Goal: Information Seeking & Learning: Learn about a topic

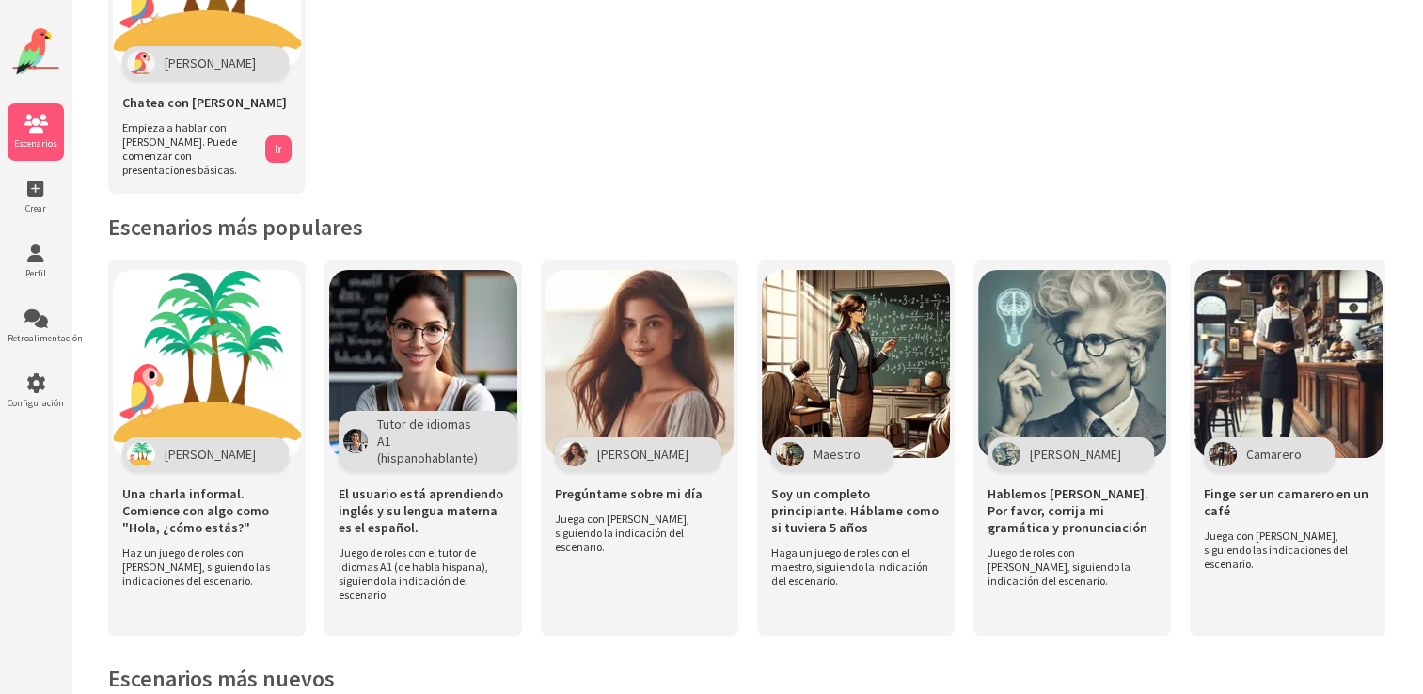
scroll to position [139, 0]
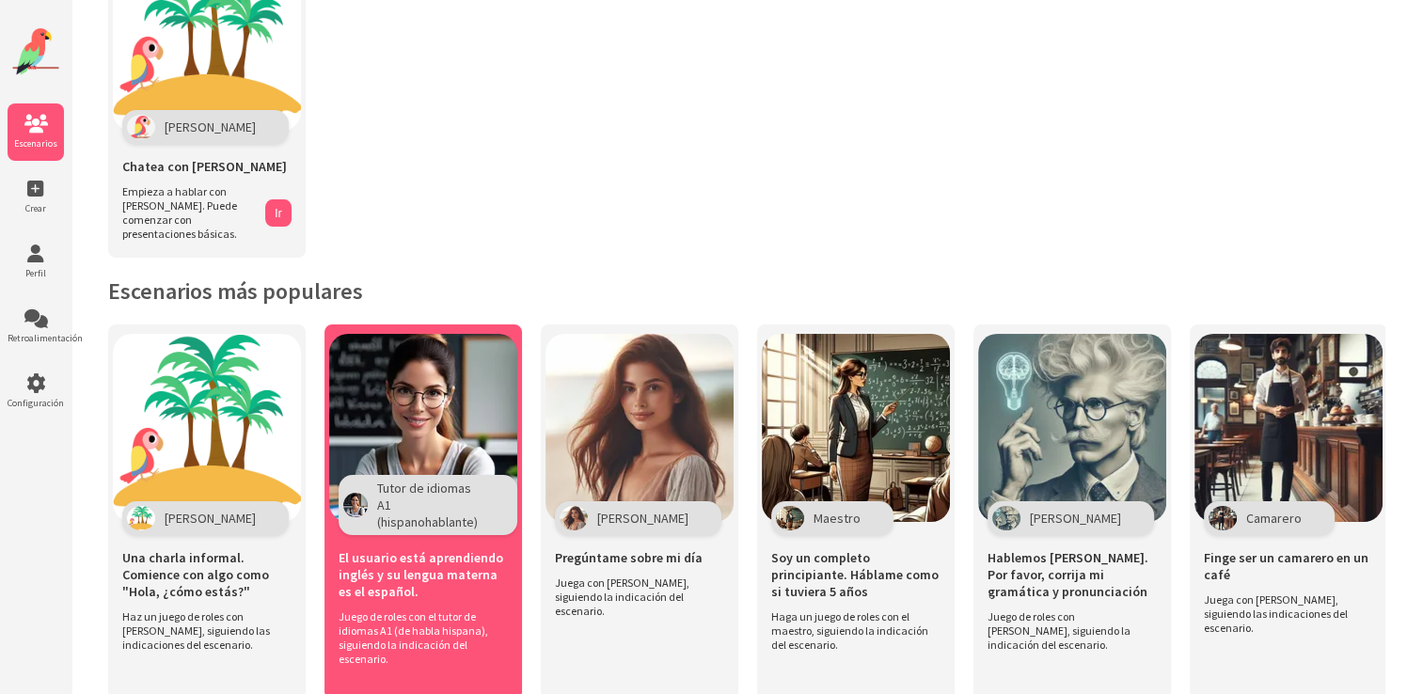
click at [441, 551] on span "El usuario está aprendiendo inglés y su lengua materna es el español." at bounding box center [423, 574] width 169 height 51
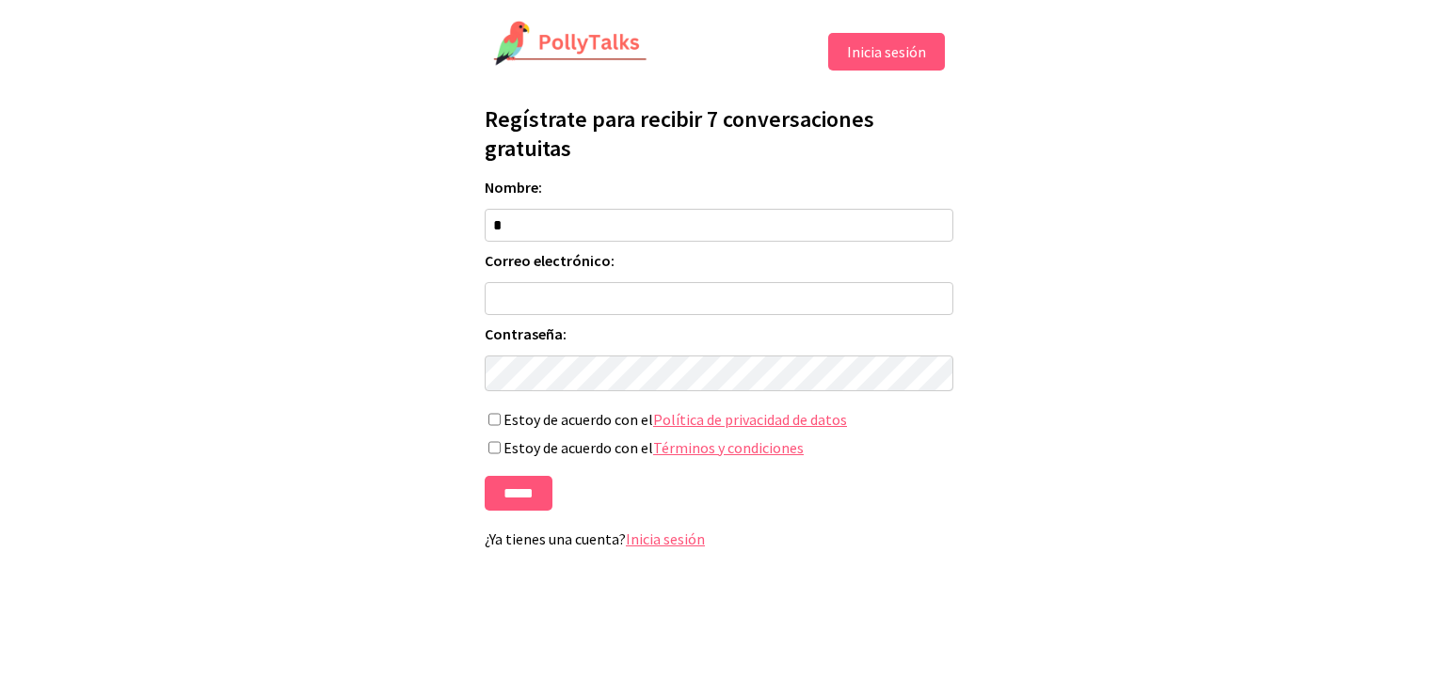
type input "**********"
click at [605, 303] on input "Correo electrónico:" at bounding box center [719, 298] width 469 height 33
type input "**********"
click at [509, 511] on input "*******" at bounding box center [519, 493] width 68 height 35
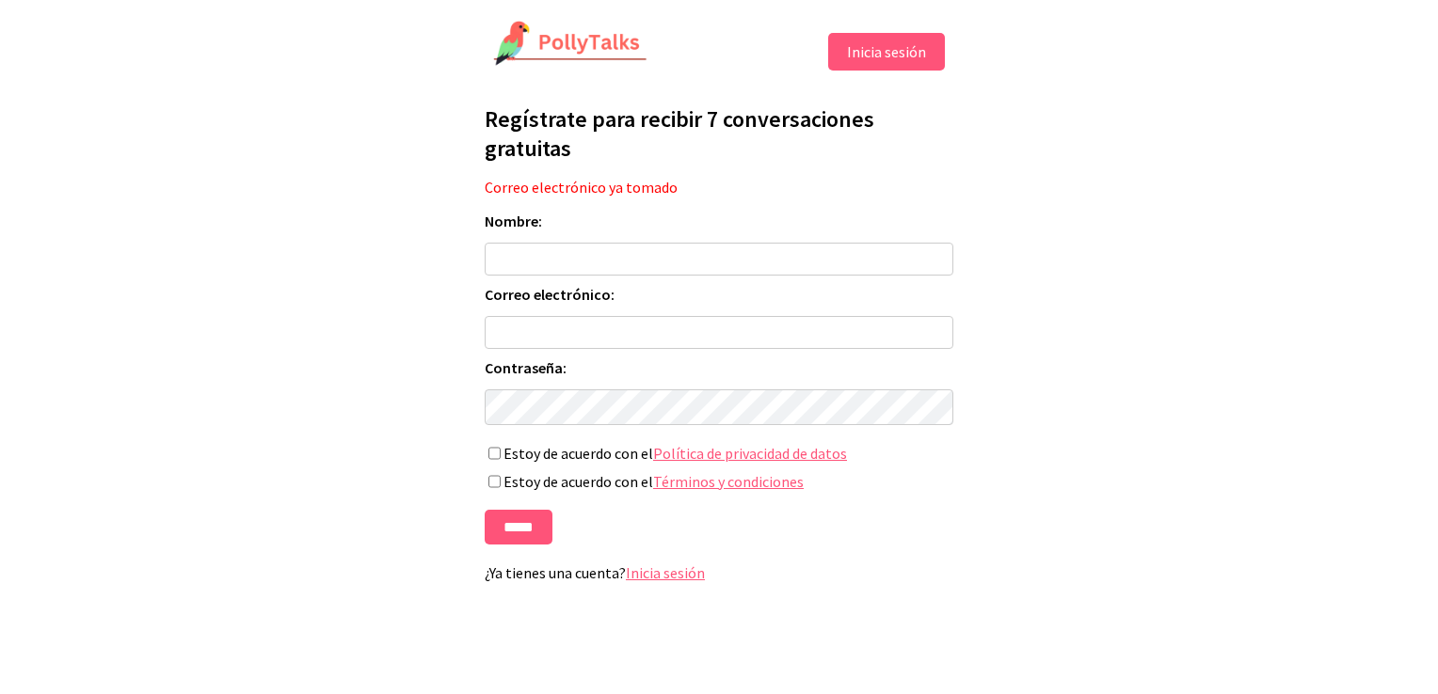
click at [666, 576] on link "Inicia sesión" at bounding box center [665, 573] width 79 height 19
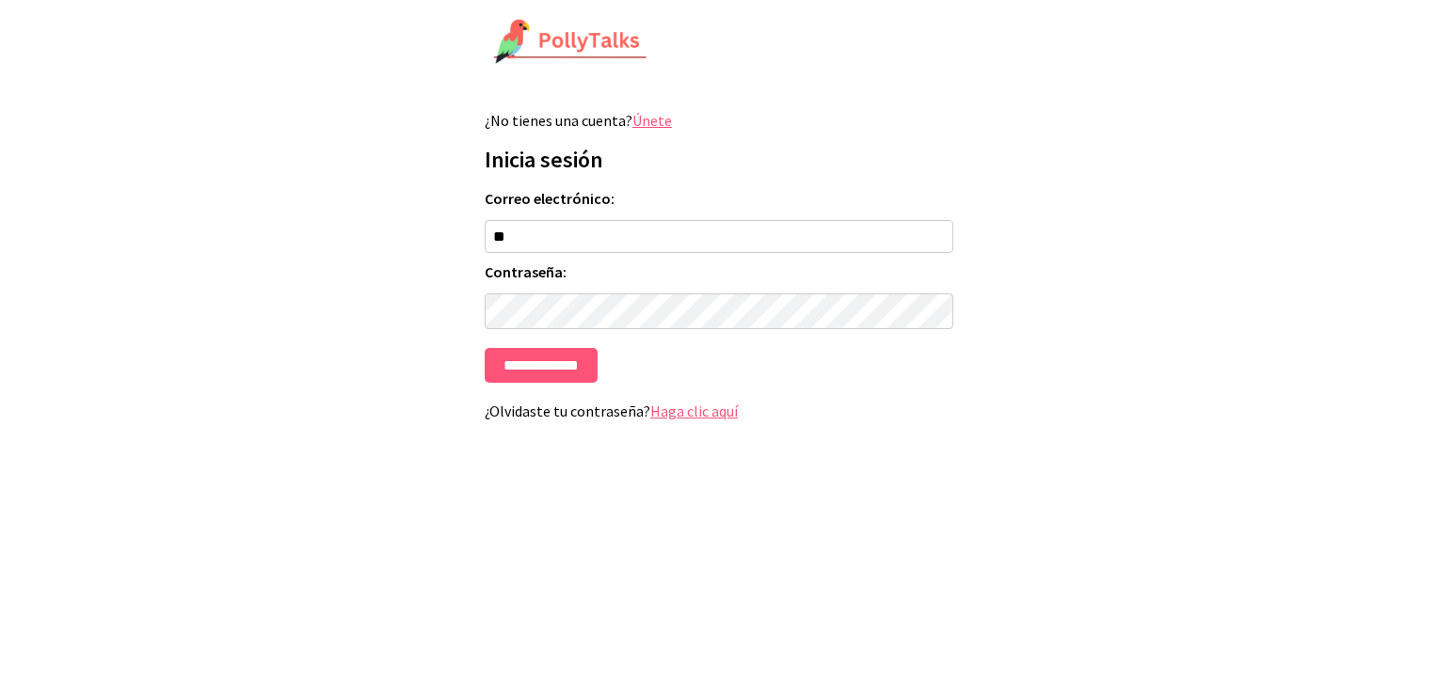
type input "**********"
click at [564, 363] on input "**********" at bounding box center [541, 365] width 113 height 35
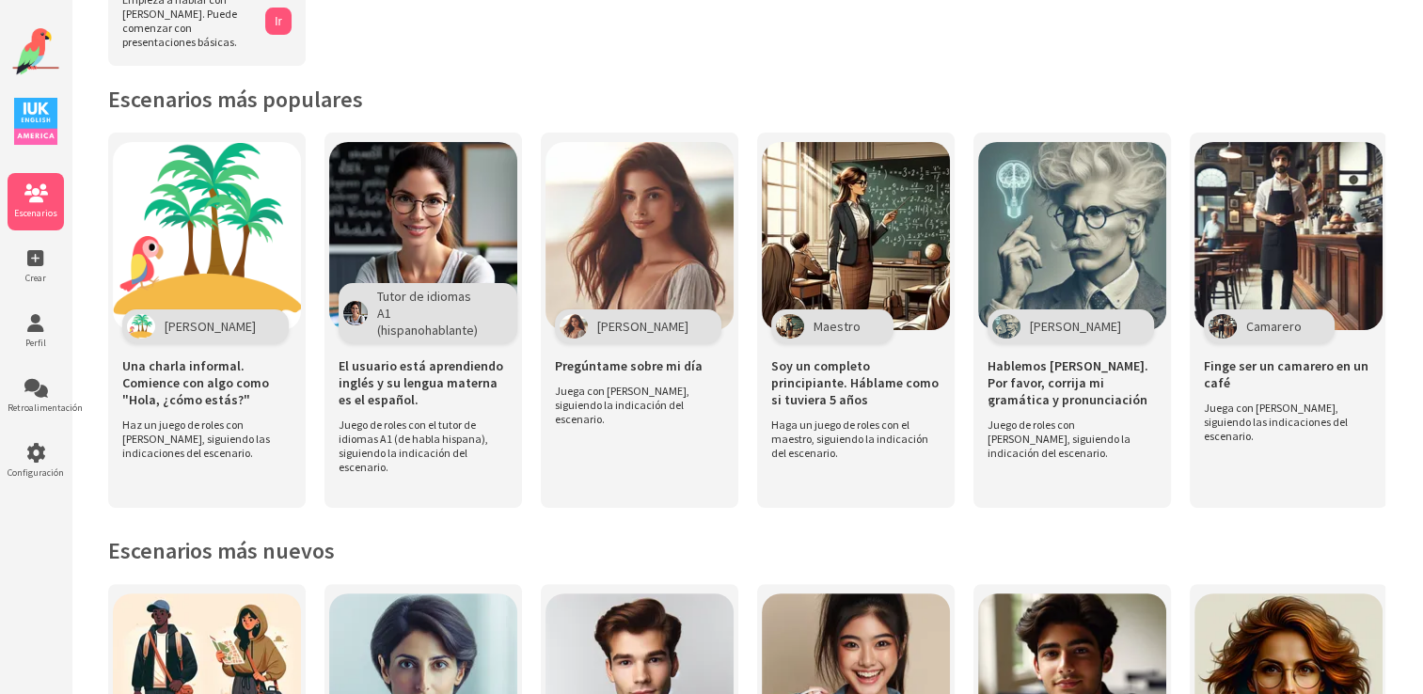
scroll to position [334, 0]
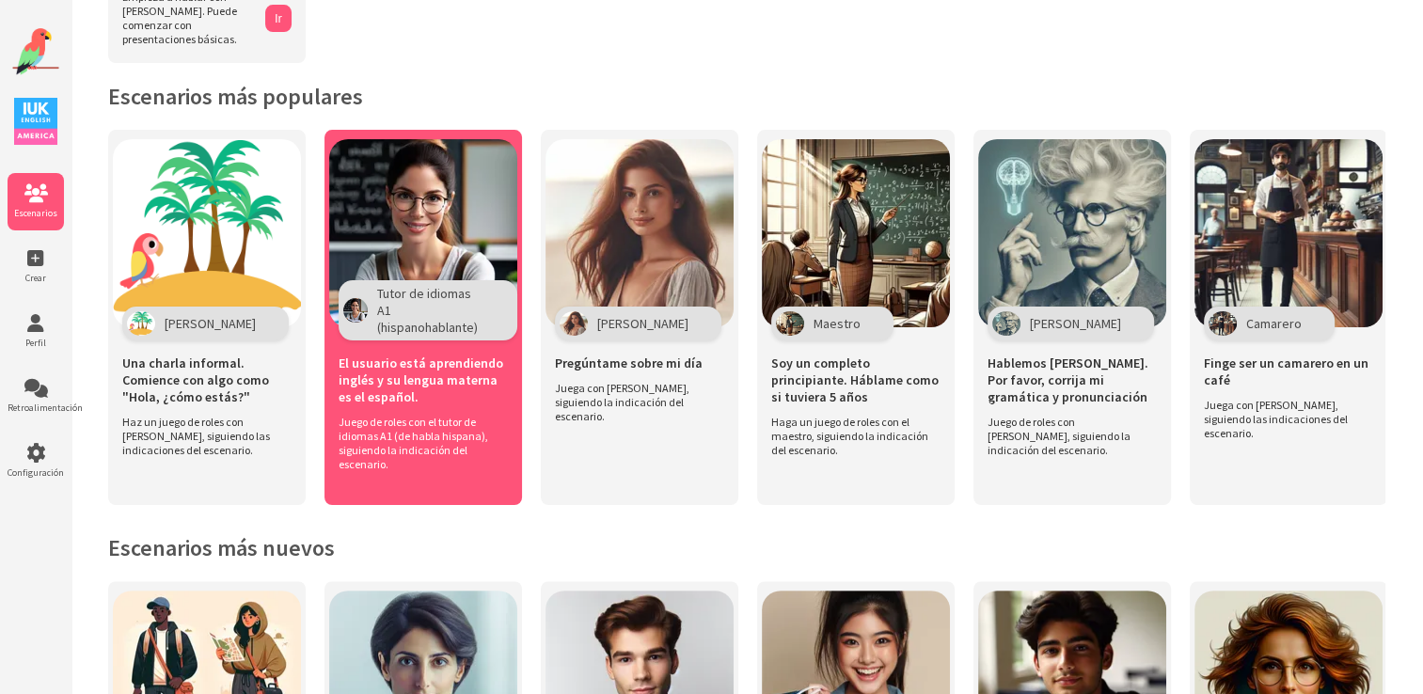
click at [466, 285] on span "Tutor de idiomas A1 (hispanohablante)" at bounding box center [430, 310] width 107 height 51
click at [411, 395] on div "El usuario está aprendiendo inglés y su lengua materna es el español." at bounding box center [423, 378] width 169 height 74
click at [368, 280] on div "Tutor de idiomas A1 (hispanohablante)" at bounding box center [428, 310] width 179 height 60
click at [418, 368] on span "El usuario está aprendiendo inglés y su lengua materna es el español." at bounding box center [423, 380] width 169 height 51
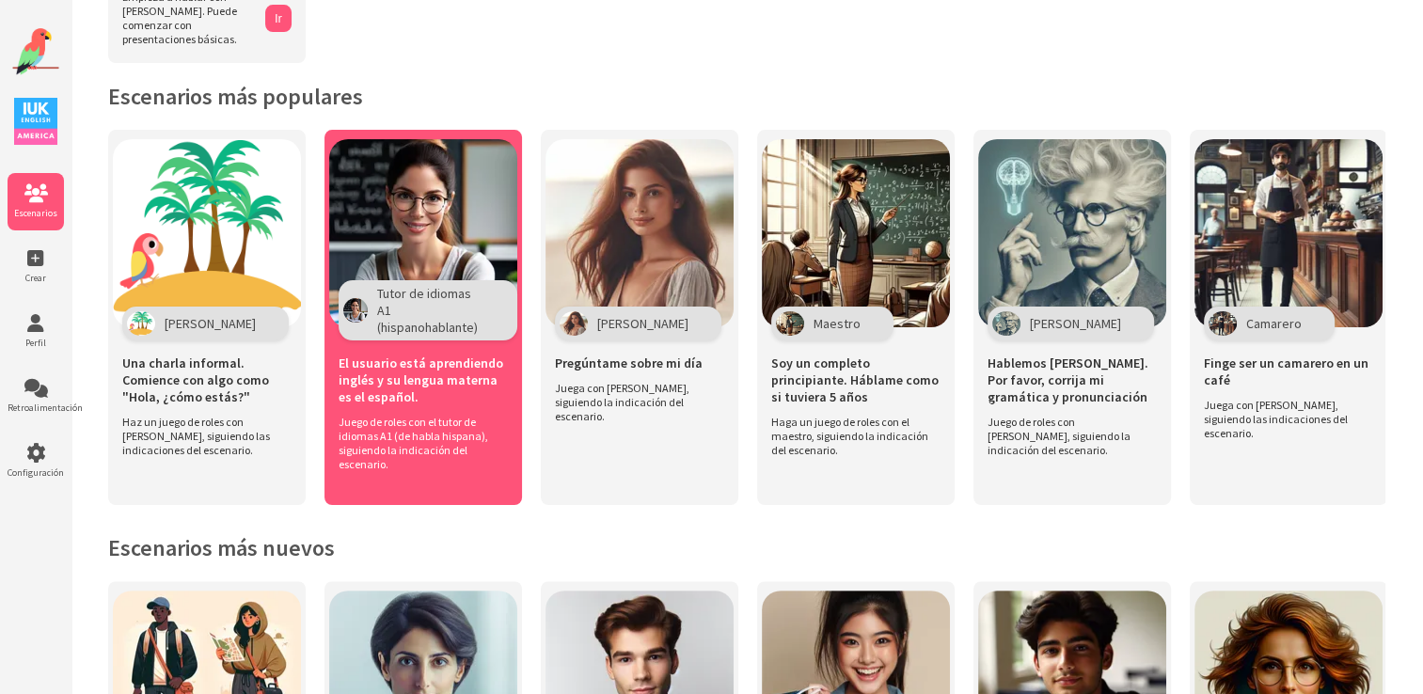
click at [418, 368] on span "El usuario está aprendiendo inglés y su lengua materna es el español." at bounding box center [423, 380] width 169 height 51
click at [383, 186] on img at bounding box center [423, 233] width 188 height 188
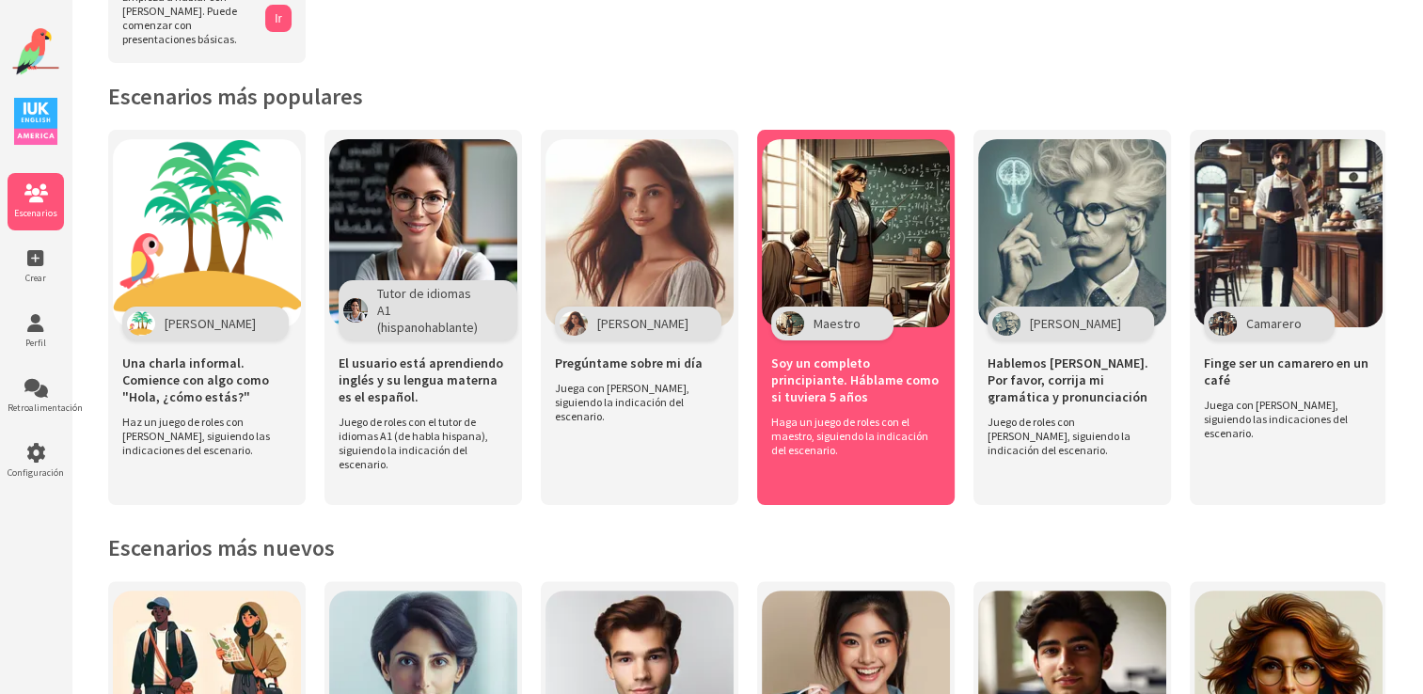
click at [835, 223] on img at bounding box center [856, 233] width 188 height 188
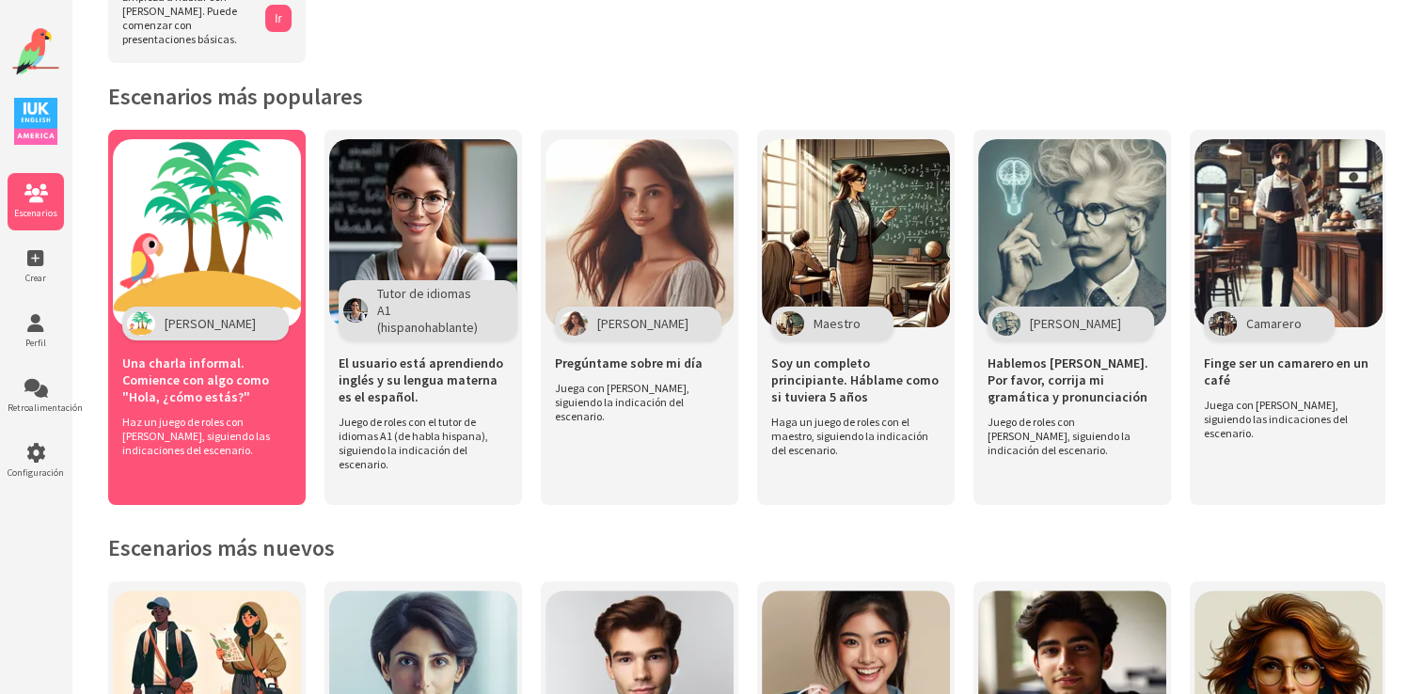
click at [162, 415] on span "Haz un juego de roles con Polly, siguiendo las indicaciones del escenario." at bounding box center [202, 436] width 160 height 42
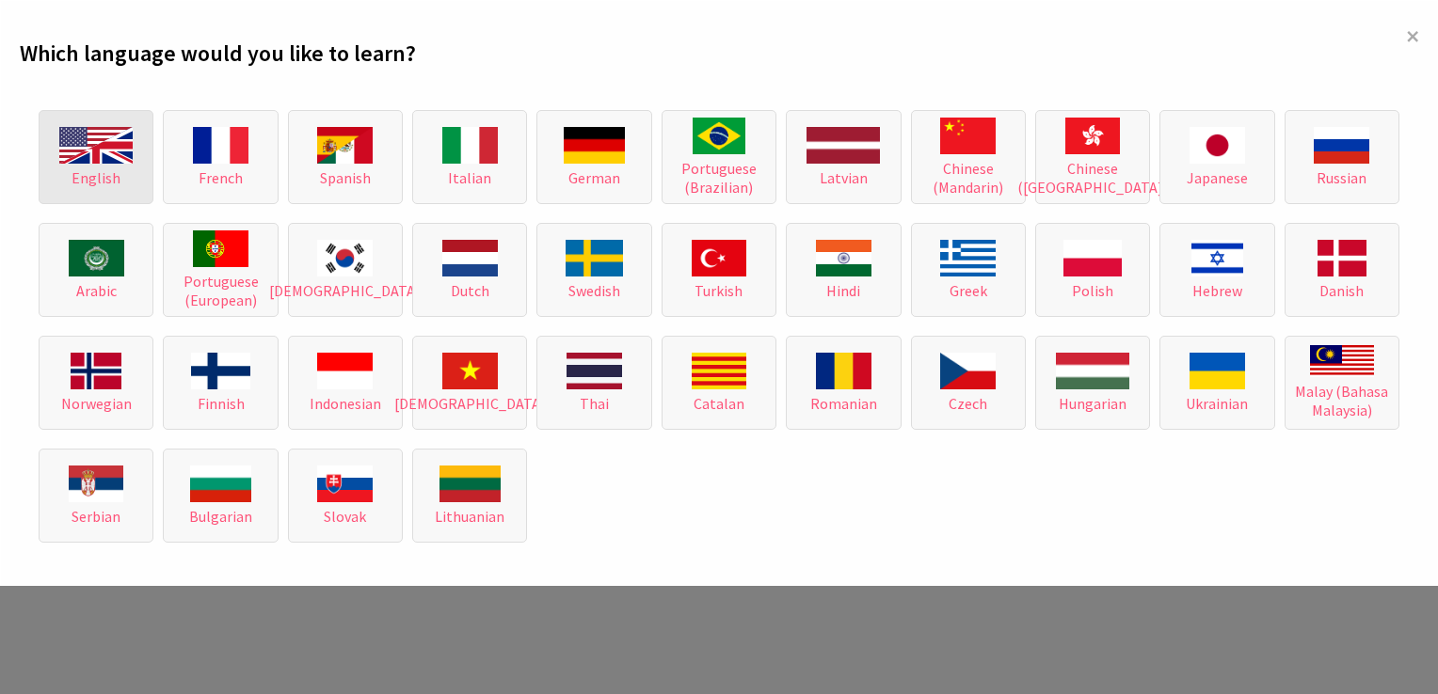
click at [56, 152] on button "English" at bounding box center [96, 157] width 115 height 94
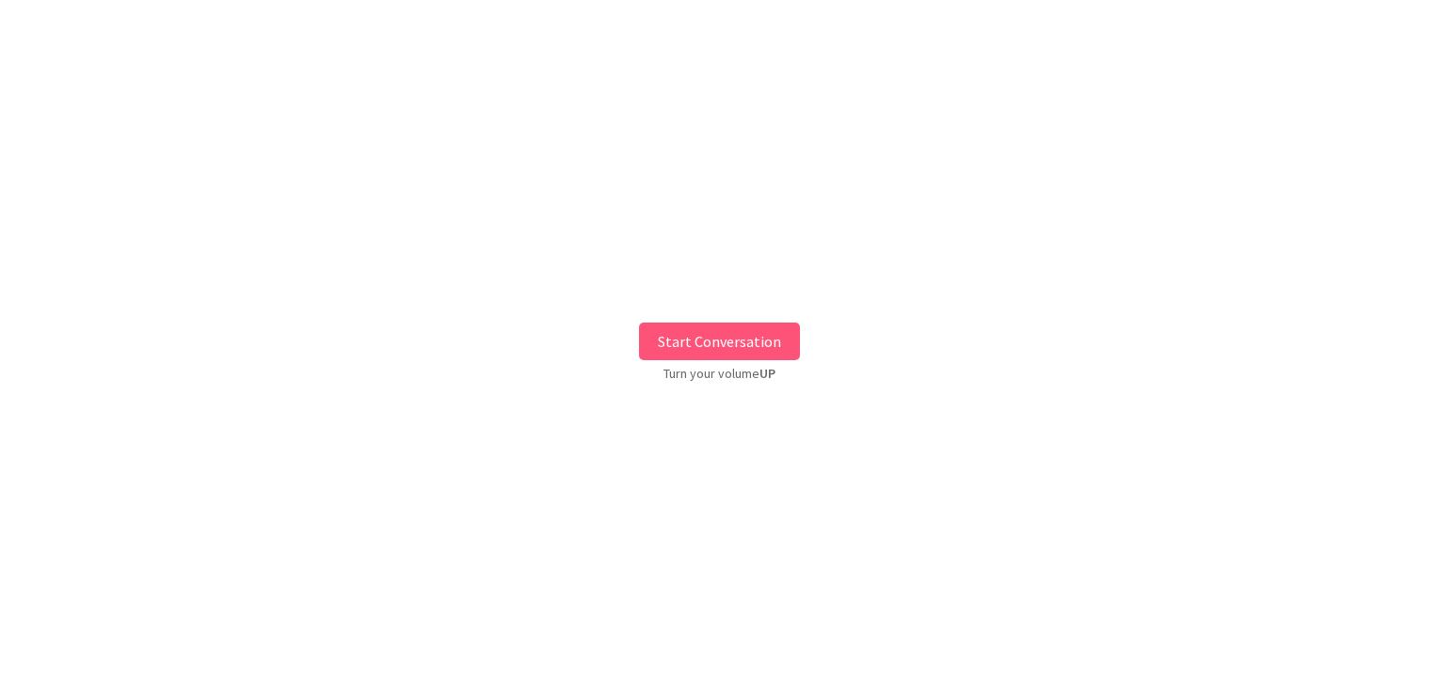
click at [659, 348] on button "Start Conversation" at bounding box center [719, 342] width 161 height 38
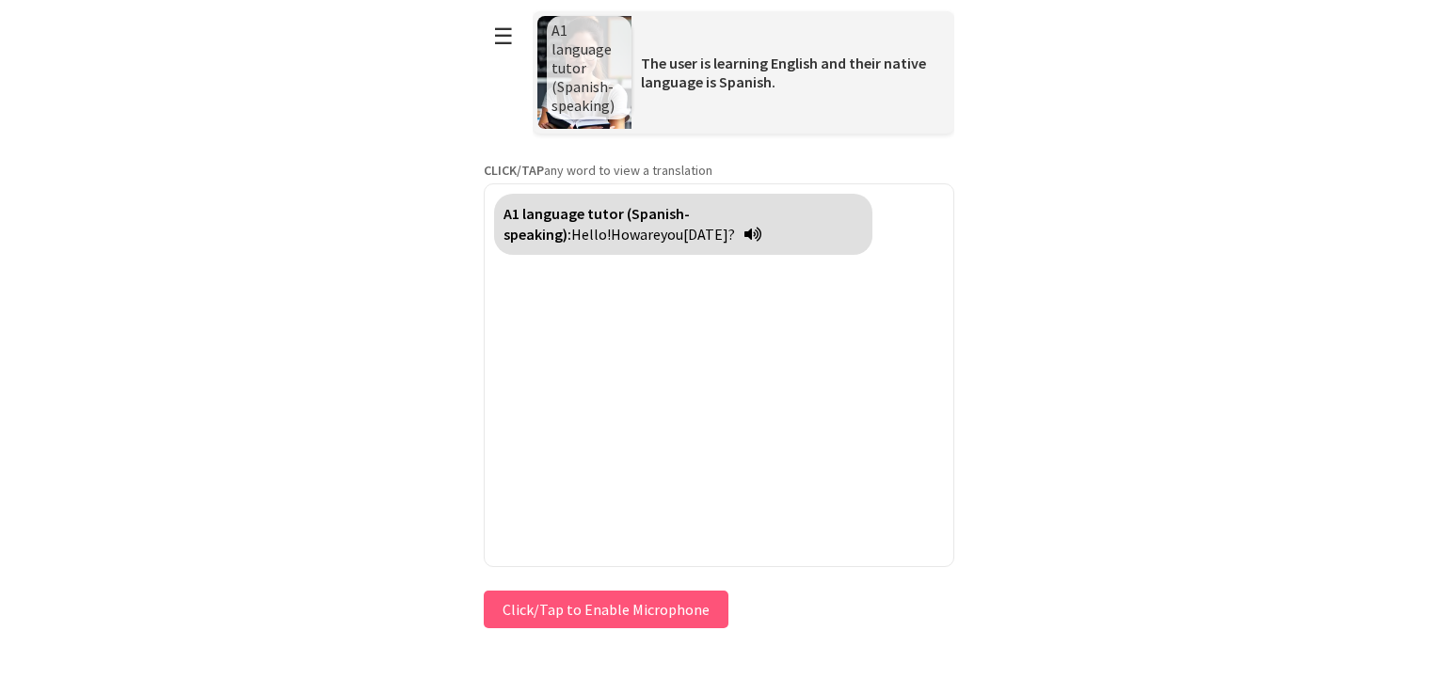
click at [997, 337] on html "**********" at bounding box center [719, 347] width 1438 height 694
click at [744, 237] on icon at bounding box center [752, 234] width 17 height 15
click at [744, 231] on icon at bounding box center [752, 234] width 17 height 15
click at [519, 200] on div "A1 language tutor (Spanish-speaking): Hello! How are you today?" at bounding box center [683, 224] width 378 height 61
click at [530, 207] on strong "A1 language tutor (Spanish-speaking):" at bounding box center [596, 224] width 186 height 40
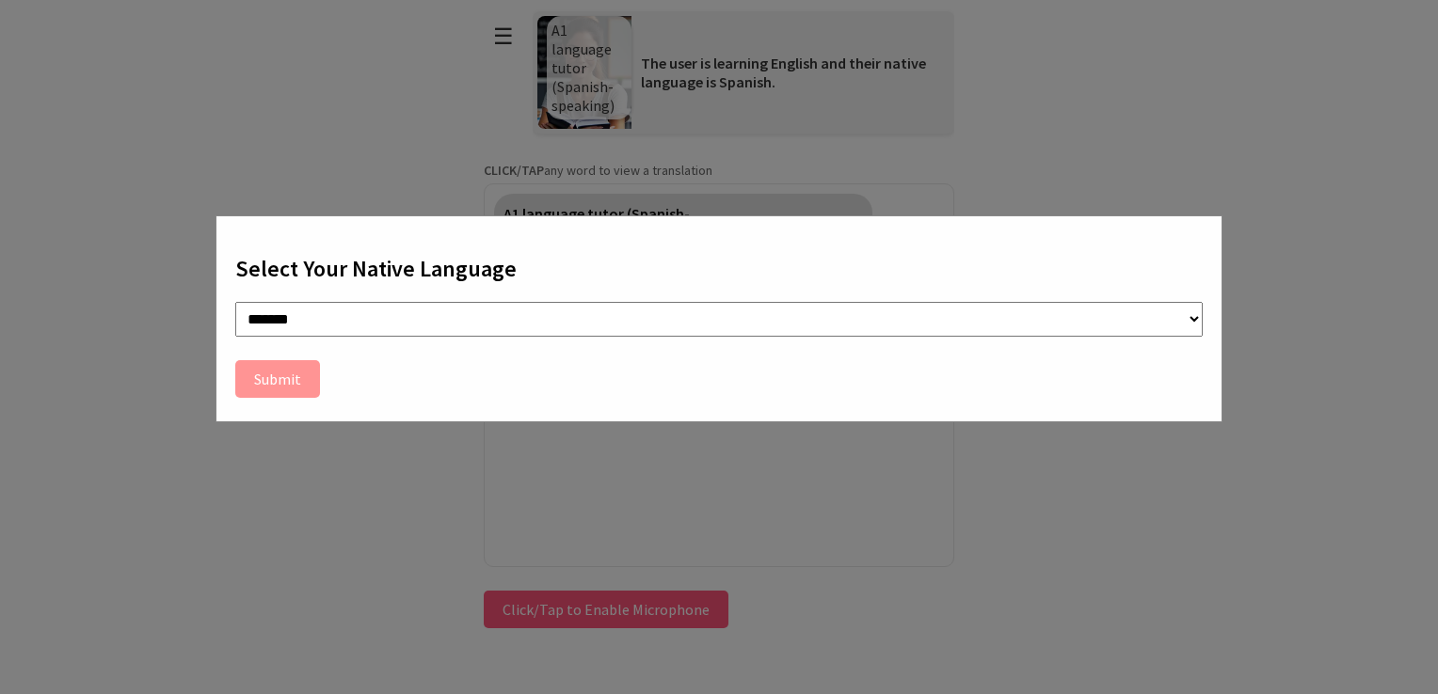
click at [1058, 175] on div "**********" at bounding box center [719, 347] width 1438 height 694
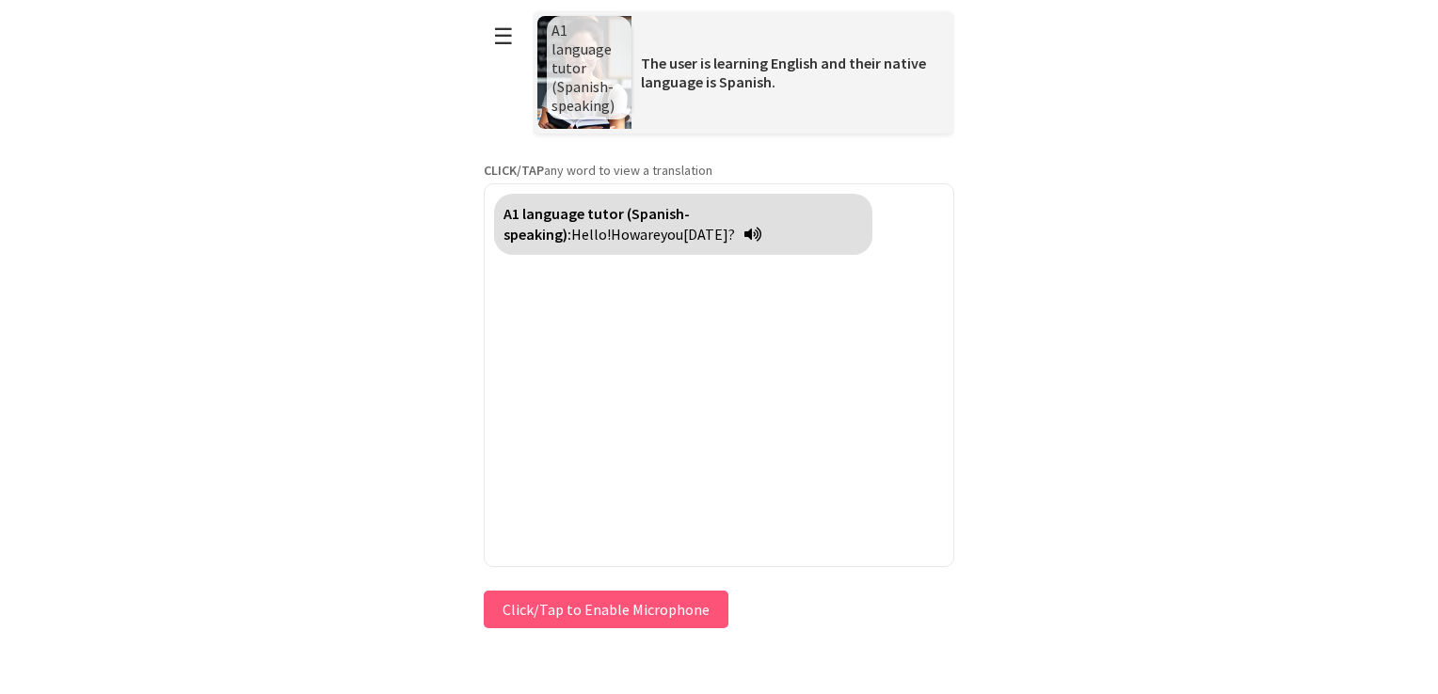
click at [557, 602] on button "Click/Tap to Enable Microphone" at bounding box center [606, 610] width 245 height 38
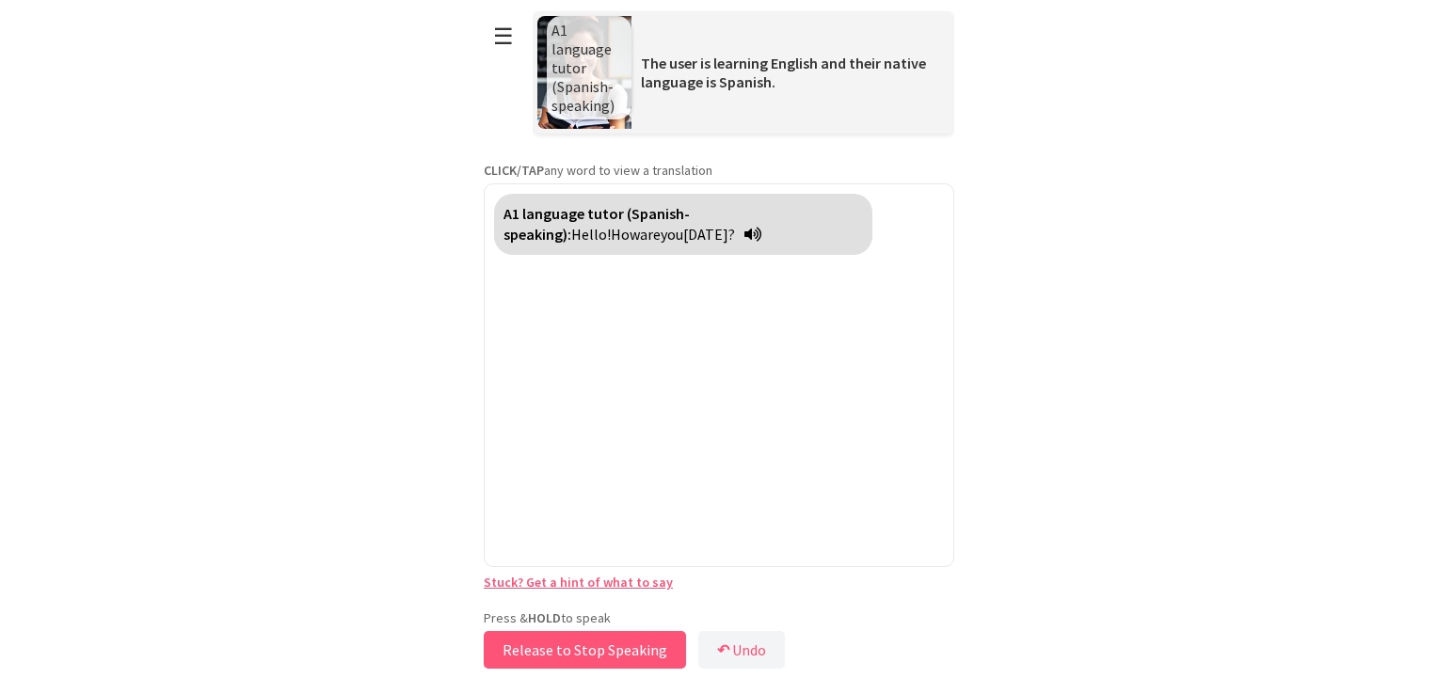
click at [568, 645] on button "Release to Stop Speaking" at bounding box center [585, 650] width 202 height 38
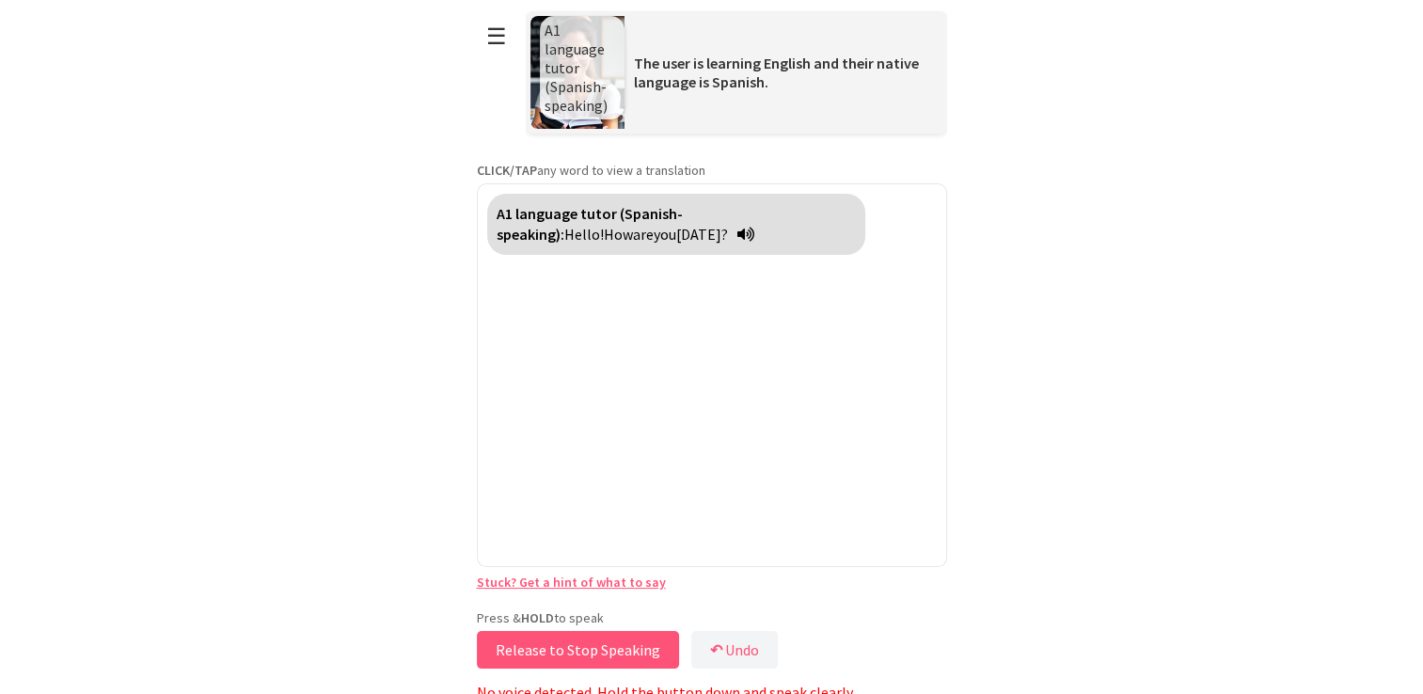
click at [568, 645] on button "Release to Stop Speaking" at bounding box center [578, 650] width 202 height 38
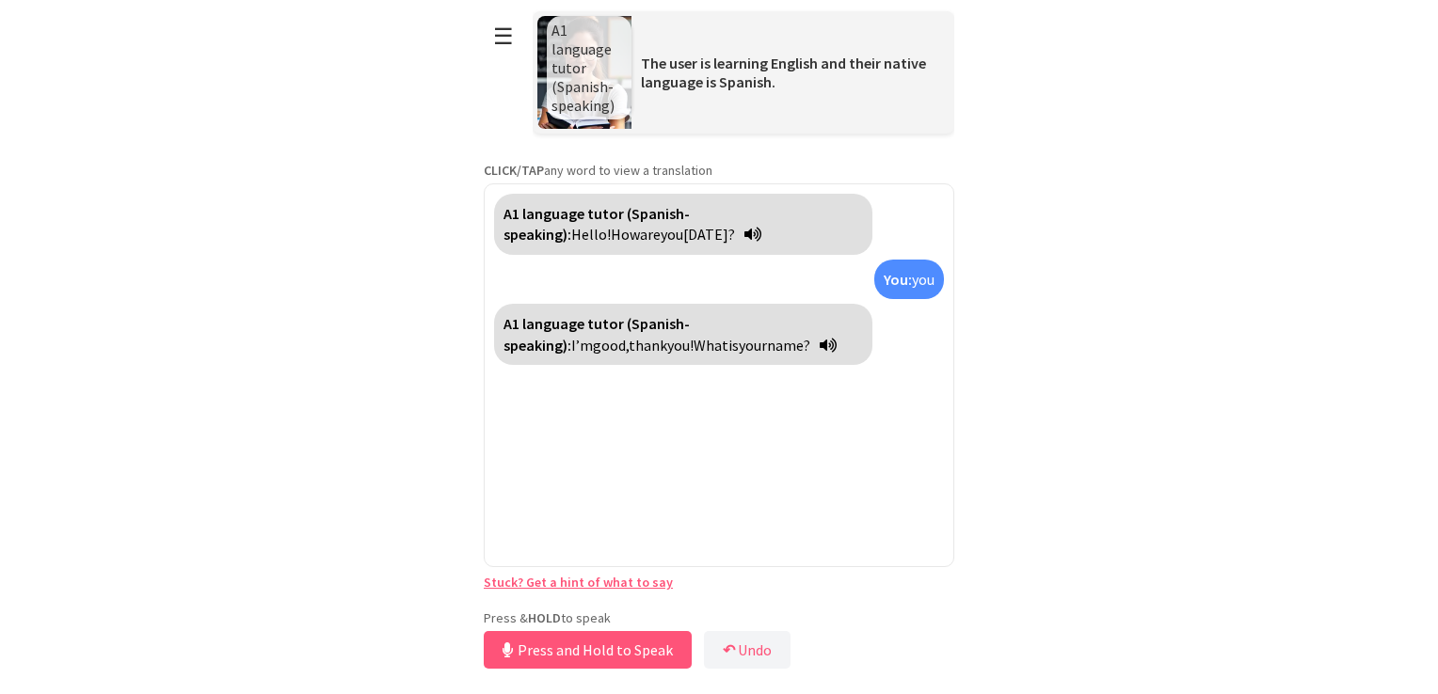
click at [684, 529] on div "A1 language tutor (Spanish-speaking): Hello! How are you today? You: you A1 lan…" at bounding box center [719, 375] width 470 height 384
click at [566, 644] on button "Release to Stop Speaking" at bounding box center [585, 650] width 202 height 38
click at [738, 640] on button "↶ Undo" at bounding box center [747, 650] width 87 height 38
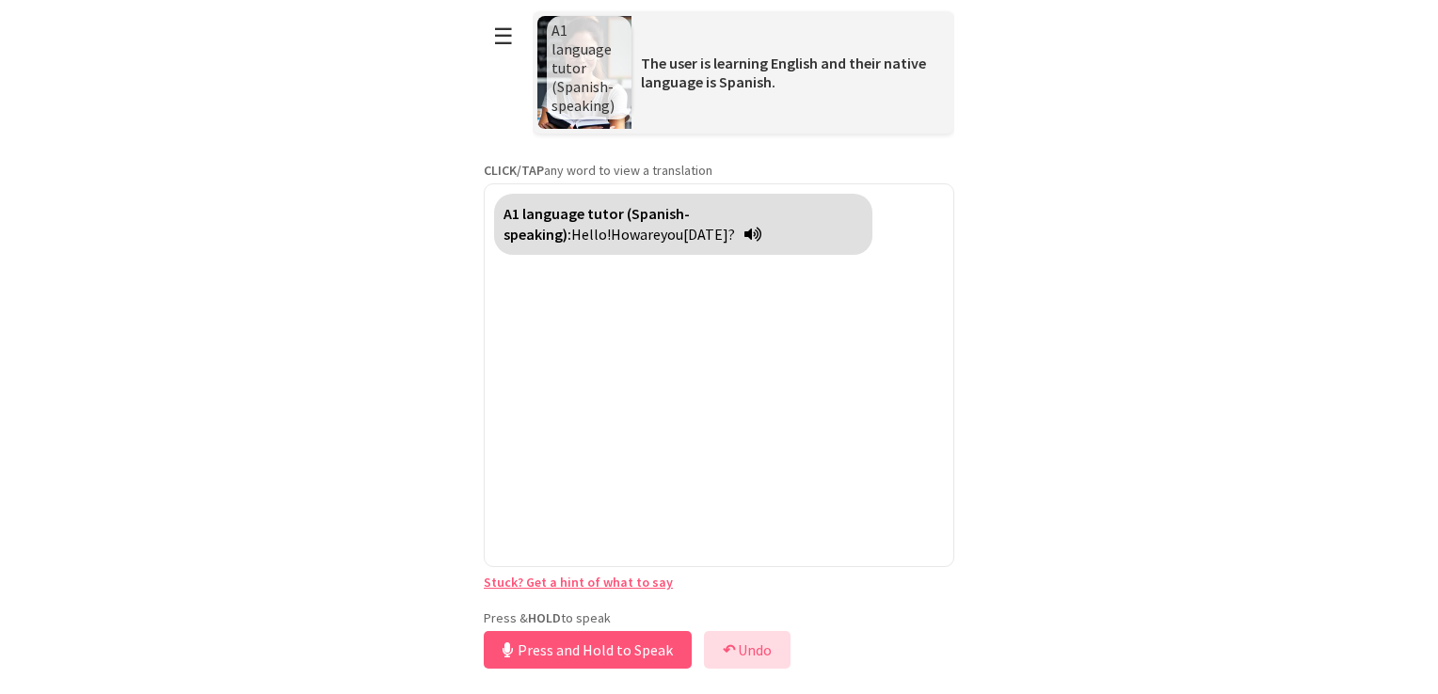
click at [738, 640] on button "↶ Undo" at bounding box center [747, 650] width 87 height 38
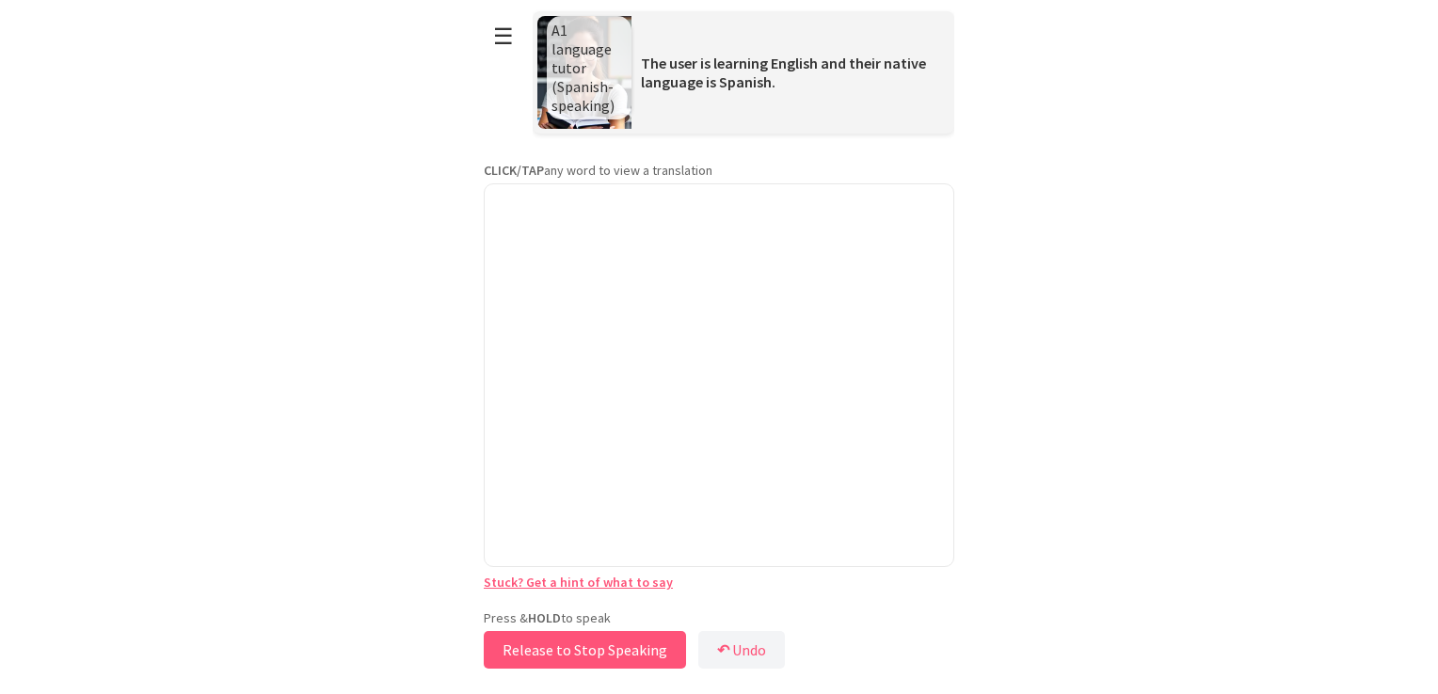
click at [557, 653] on button "Release to Stop Speaking" at bounding box center [585, 650] width 202 height 38
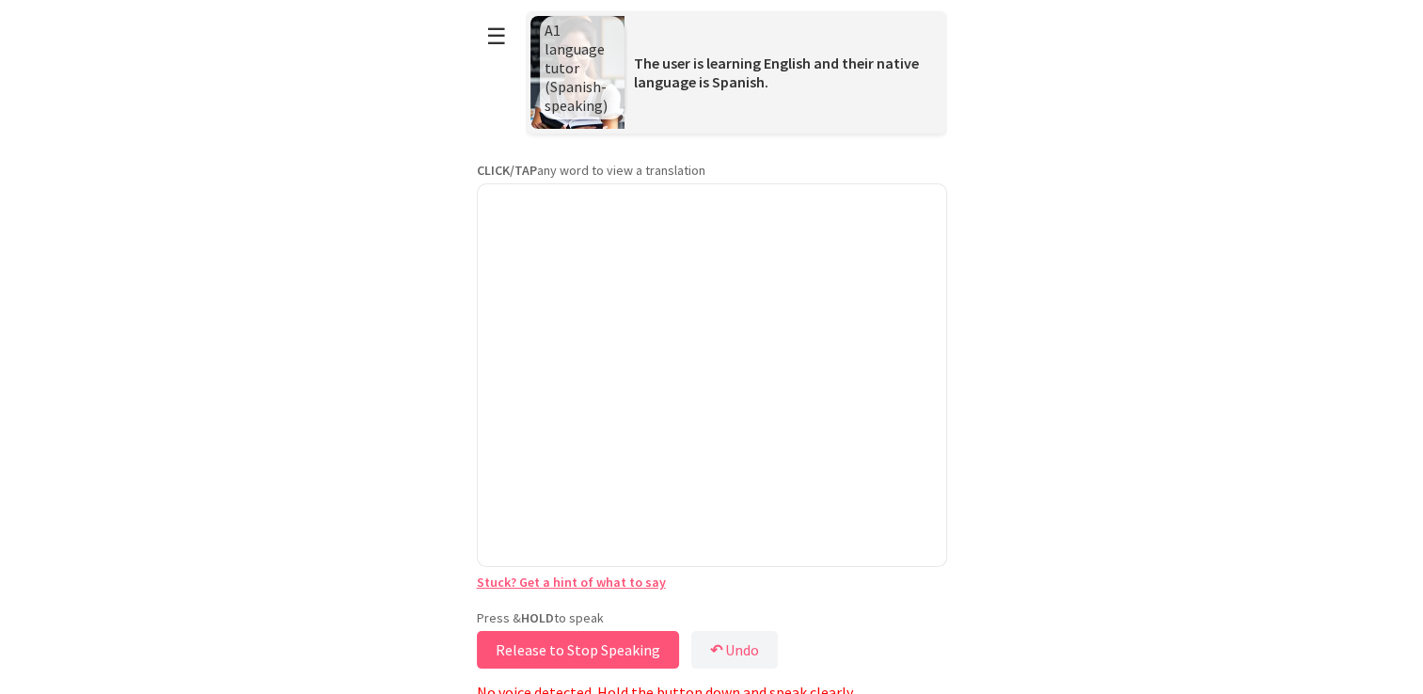
click at [557, 653] on button "Release to Stop Speaking" at bounding box center [578, 650] width 202 height 38
click at [552, 653] on button "Release to Stop Speaking" at bounding box center [578, 650] width 202 height 38
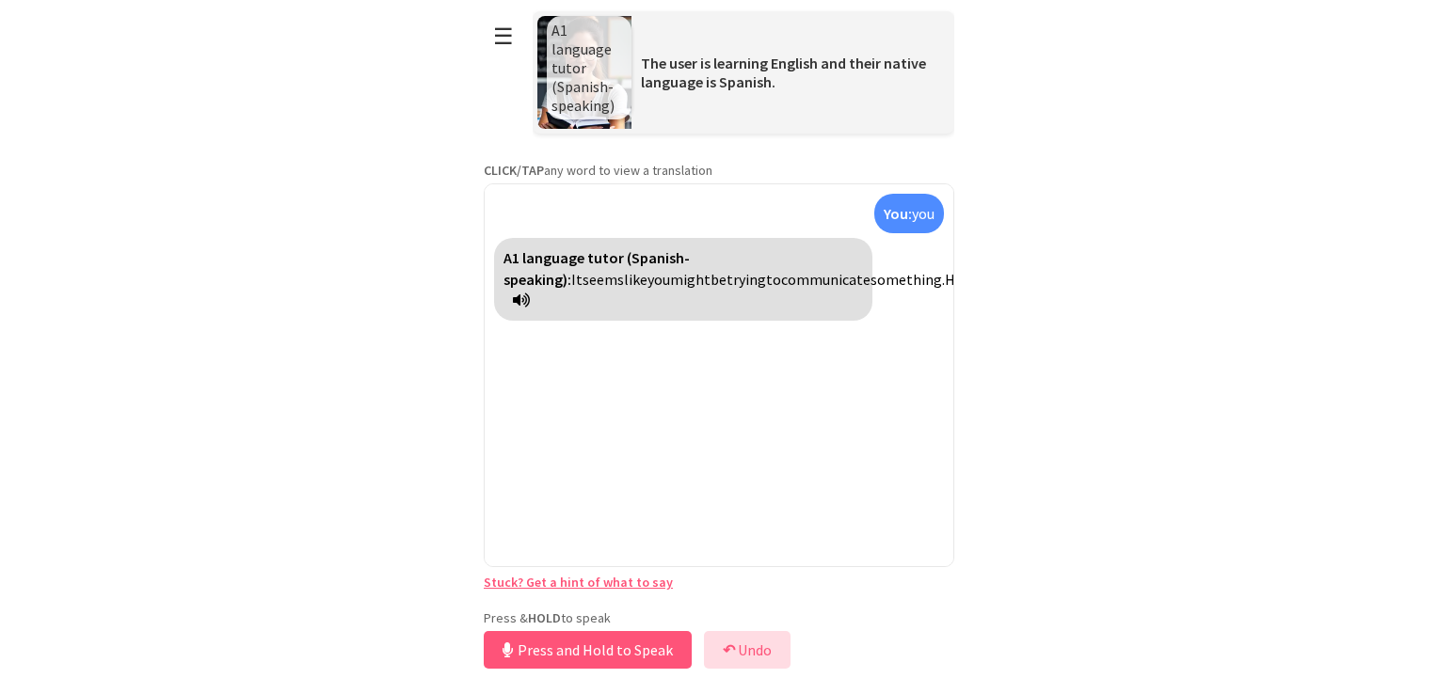
click at [736, 646] on button "↶ Undo" at bounding box center [747, 650] width 87 height 38
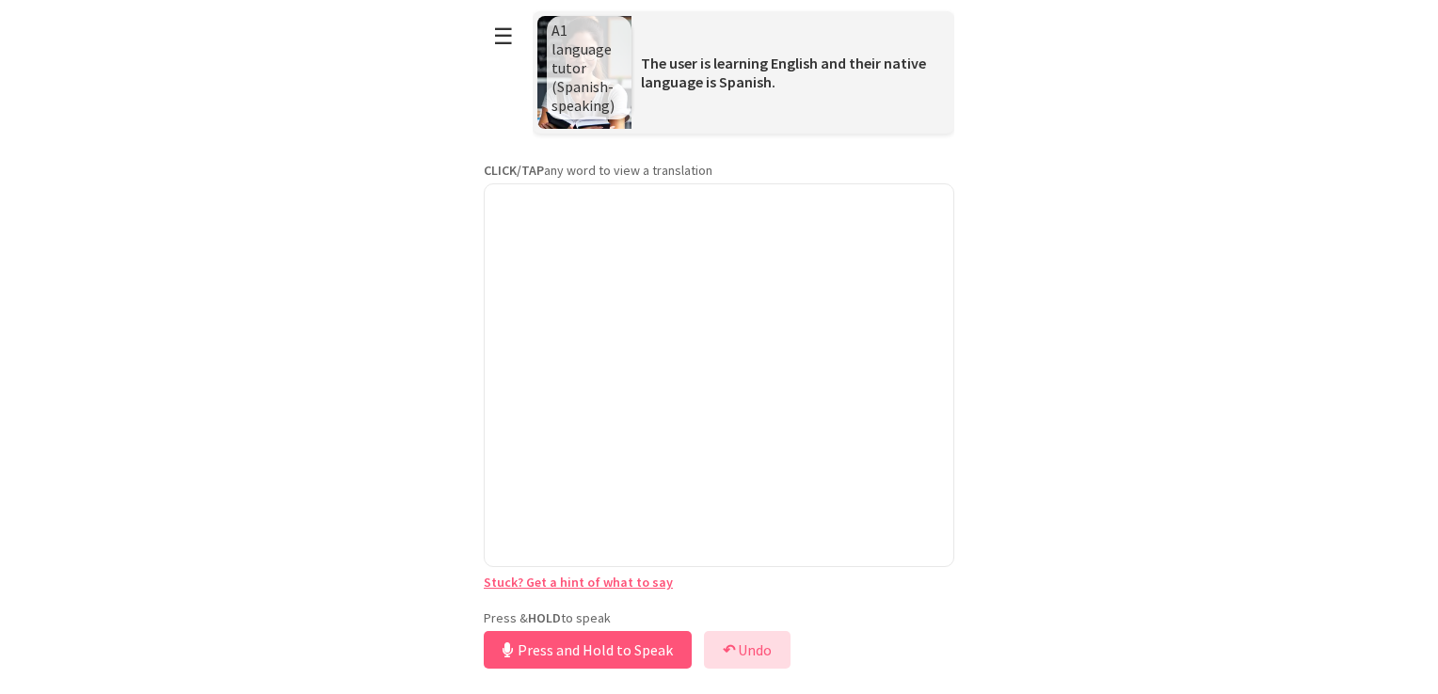
click at [736, 646] on button "↶ Undo" at bounding box center [747, 650] width 87 height 38
click at [566, 648] on button "Release to Stop Speaking" at bounding box center [585, 650] width 202 height 38
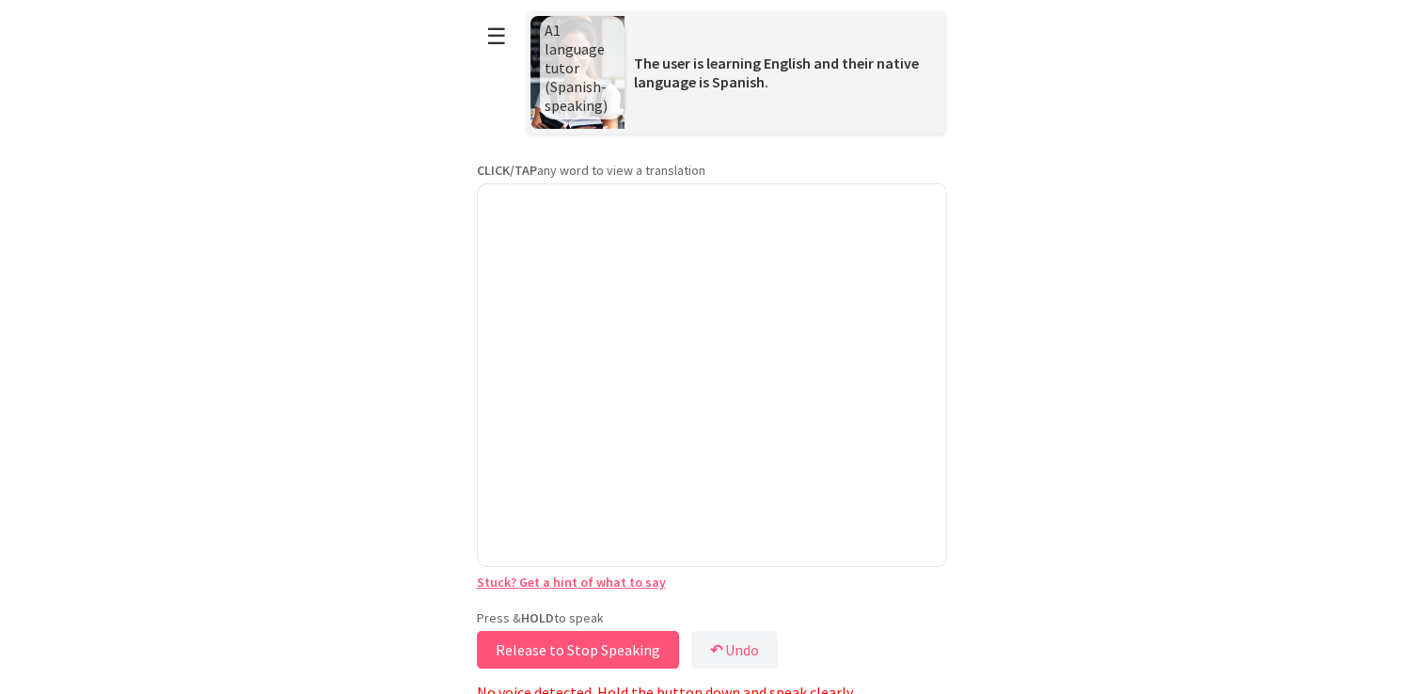
click at [566, 648] on button "Release to Stop Speaking" at bounding box center [578, 650] width 202 height 38
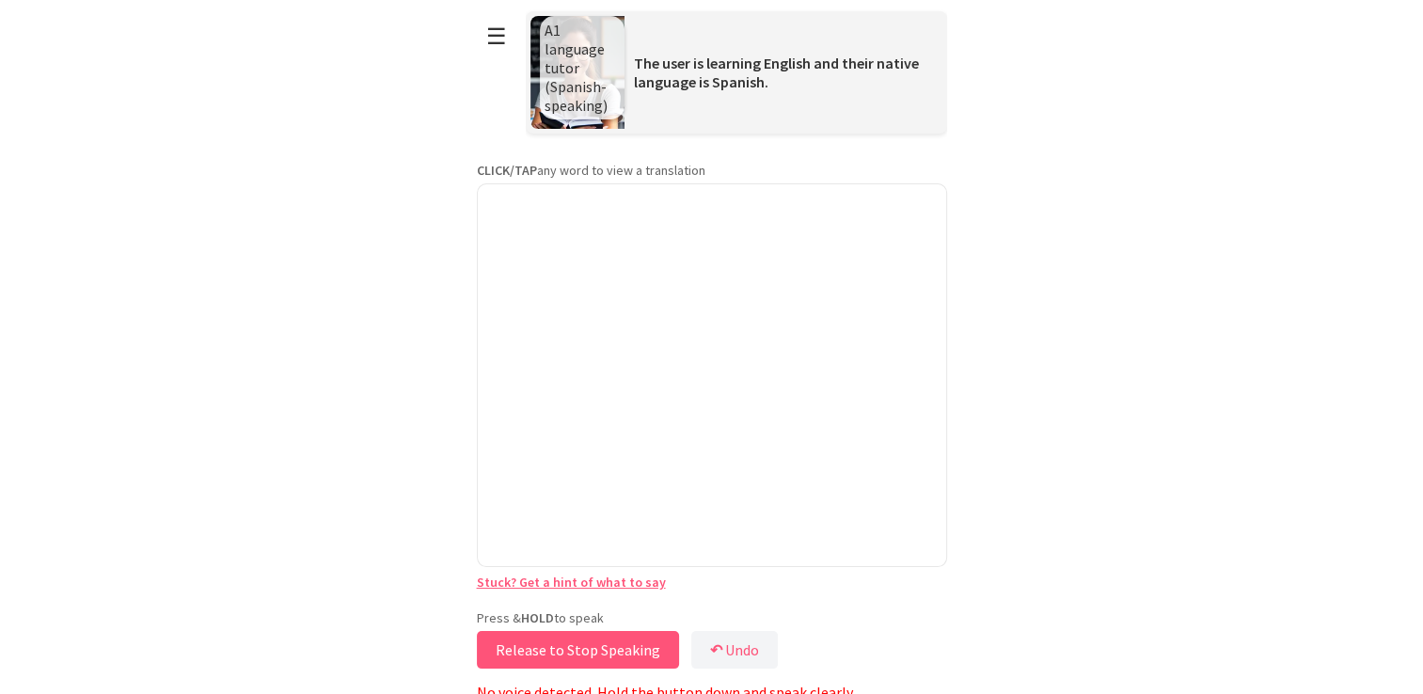
click at [565, 648] on button "Release to Stop Speaking" at bounding box center [578, 650] width 202 height 38
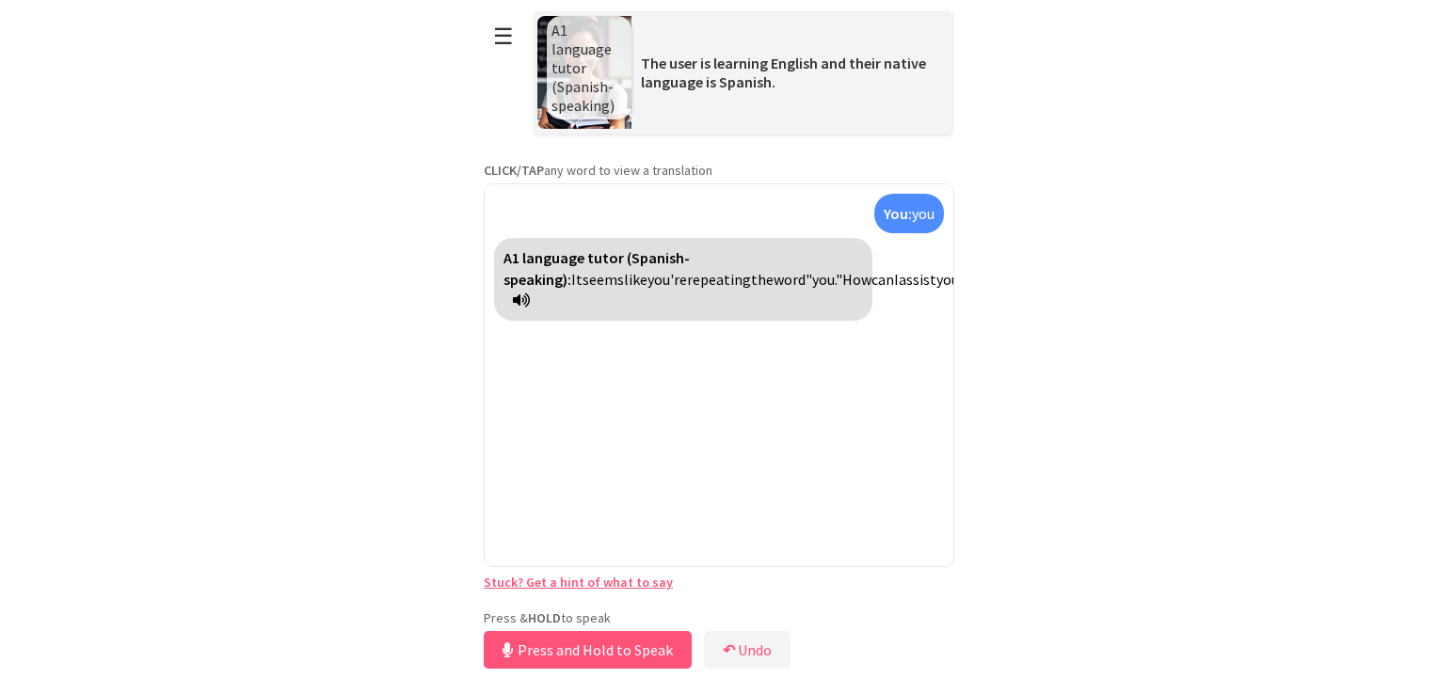
click at [687, 270] on span "repeating" at bounding box center [719, 279] width 64 height 19
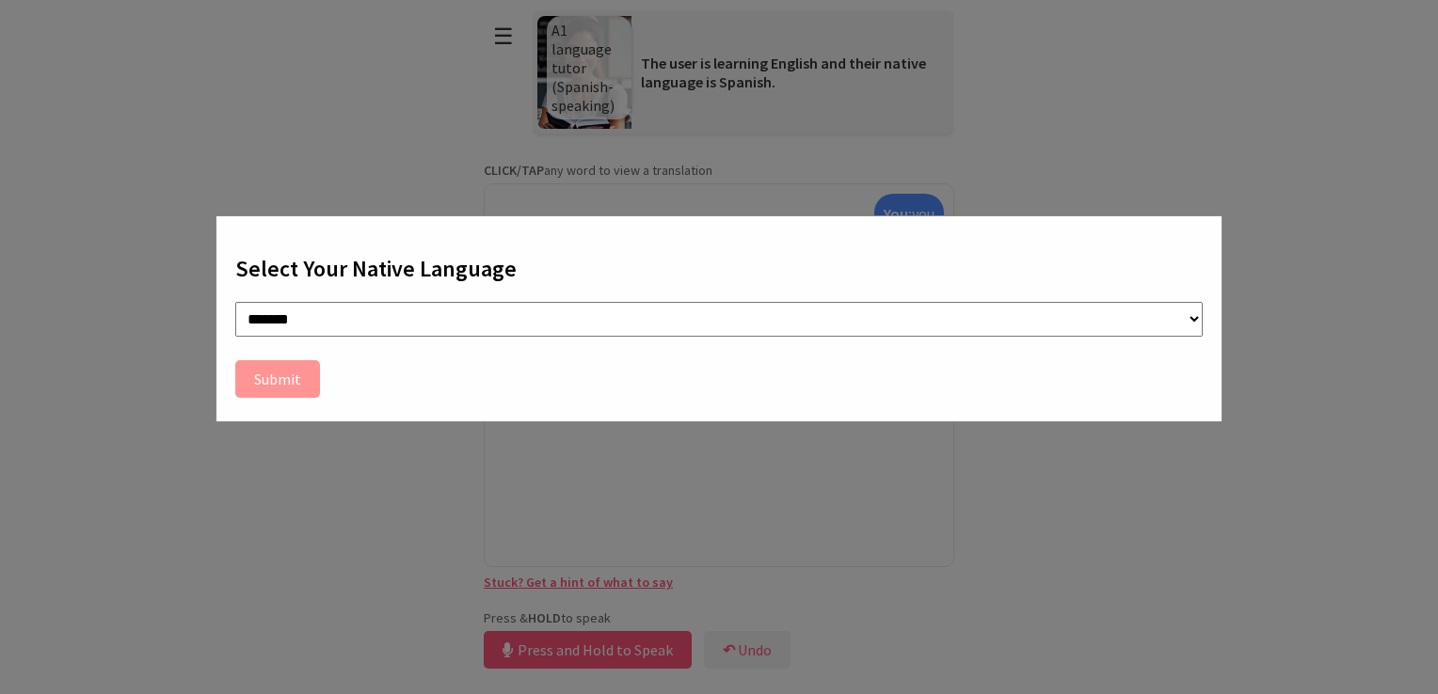
click at [501, 168] on div "**********" at bounding box center [719, 347] width 1438 height 694
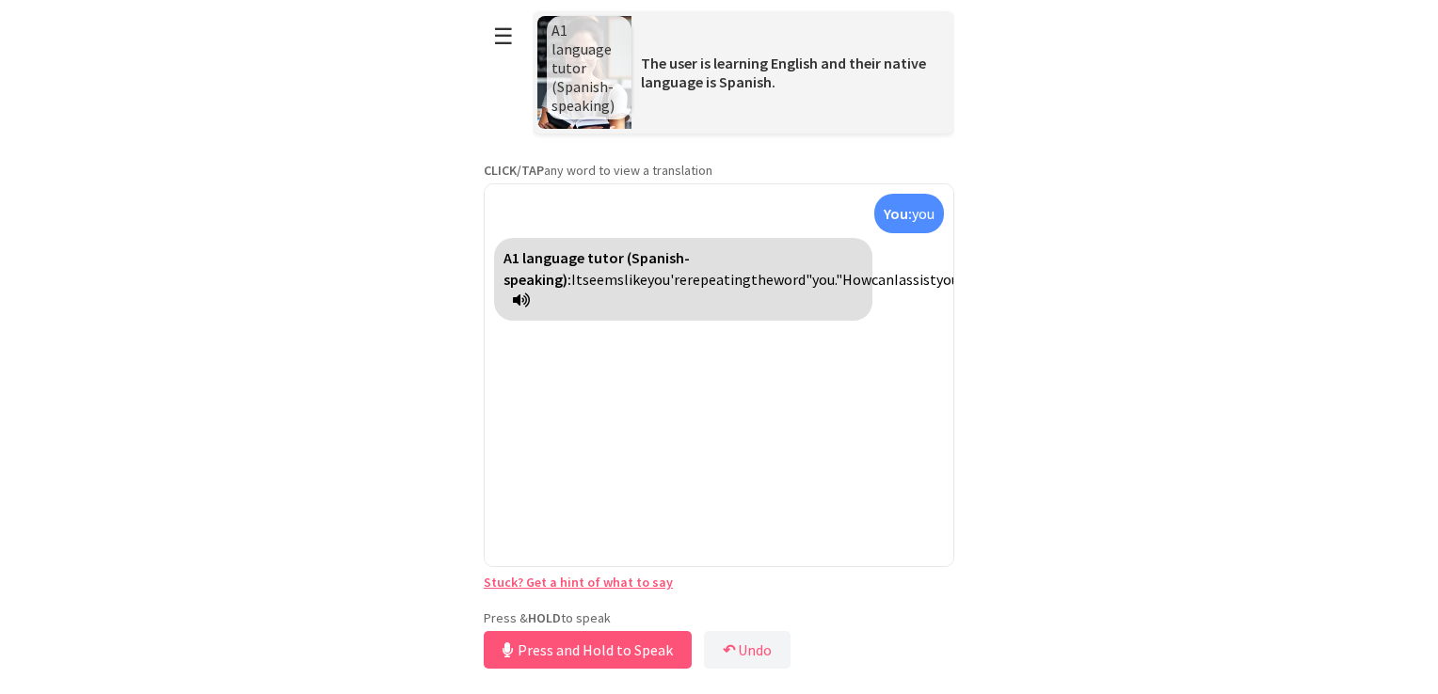
click at [589, 108] on span "A1 language tutor (Spanish-speaking)" at bounding box center [582, 68] width 63 height 94
click at [491, 27] on button "☰" at bounding box center [504, 36] width 40 height 48
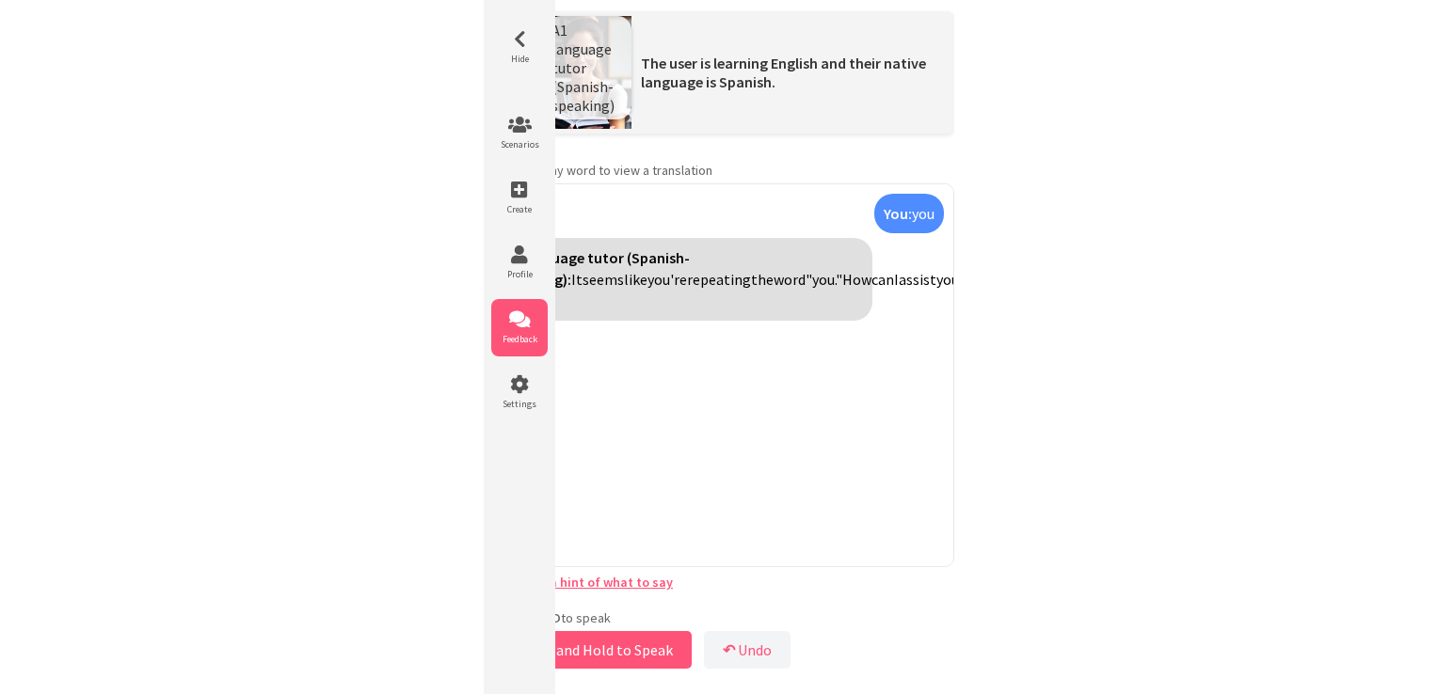
click at [523, 316] on icon at bounding box center [519, 319] width 56 height 19
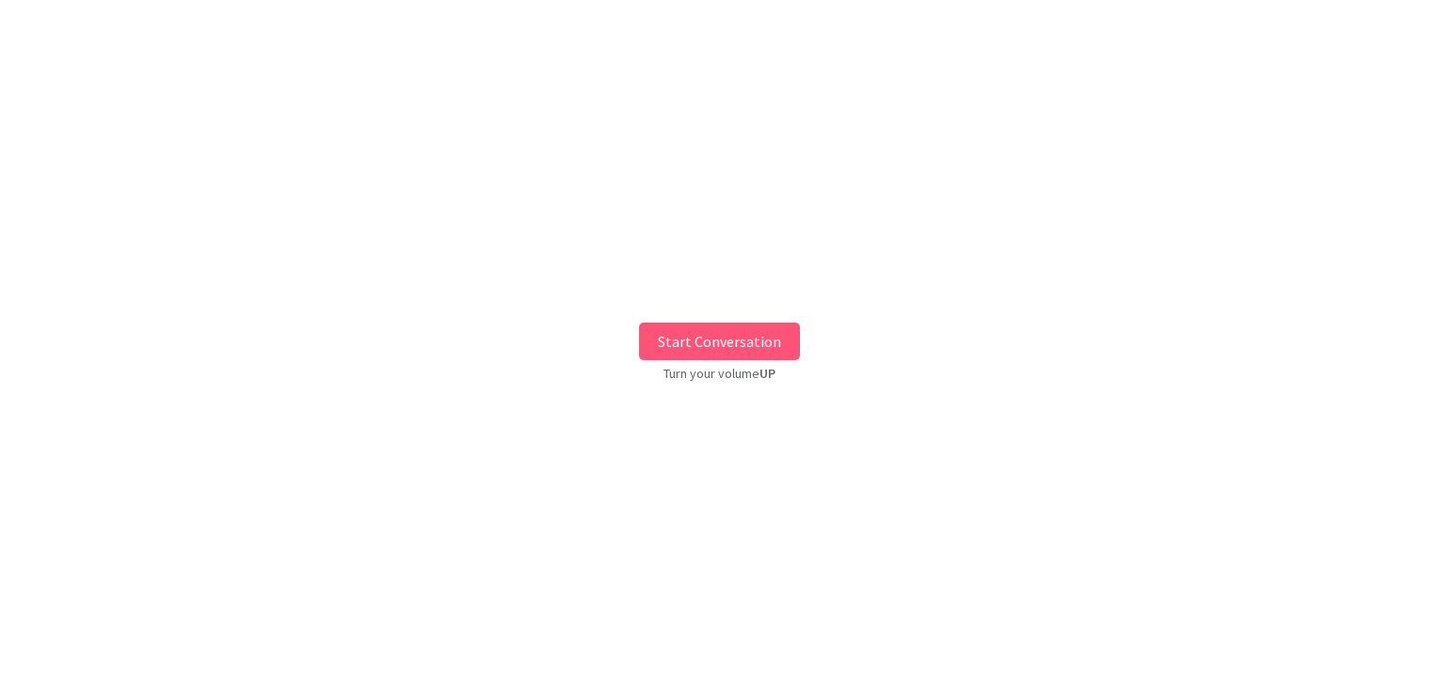
click at [700, 340] on button "Start Conversation" at bounding box center [719, 342] width 161 height 38
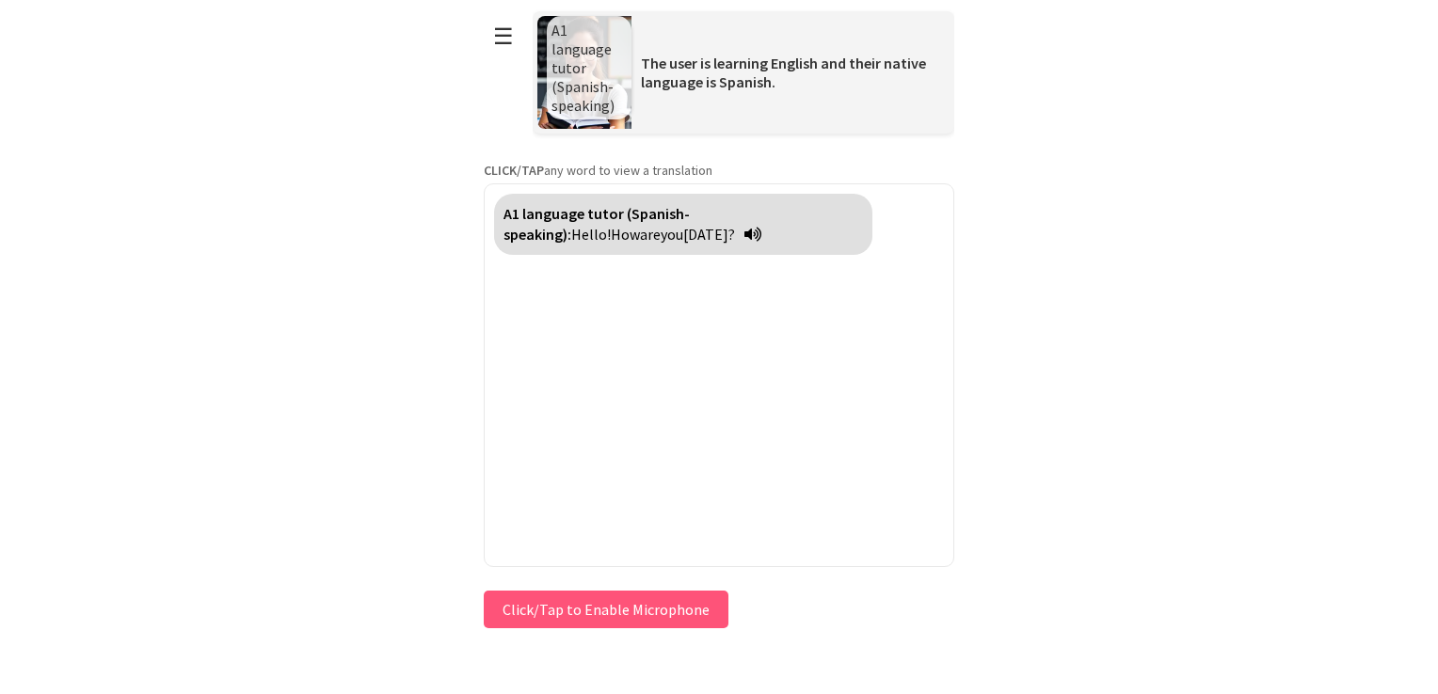
click at [700, 340] on div "A1 language tutor (Spanish-speaking): Hello! How are you today?" at bounding box center [719, 375] width 470 height 384
click at [633, 596] on button "Click/Tap to Enable Microphone" at bounding box center [606, 610] width 245 height 38
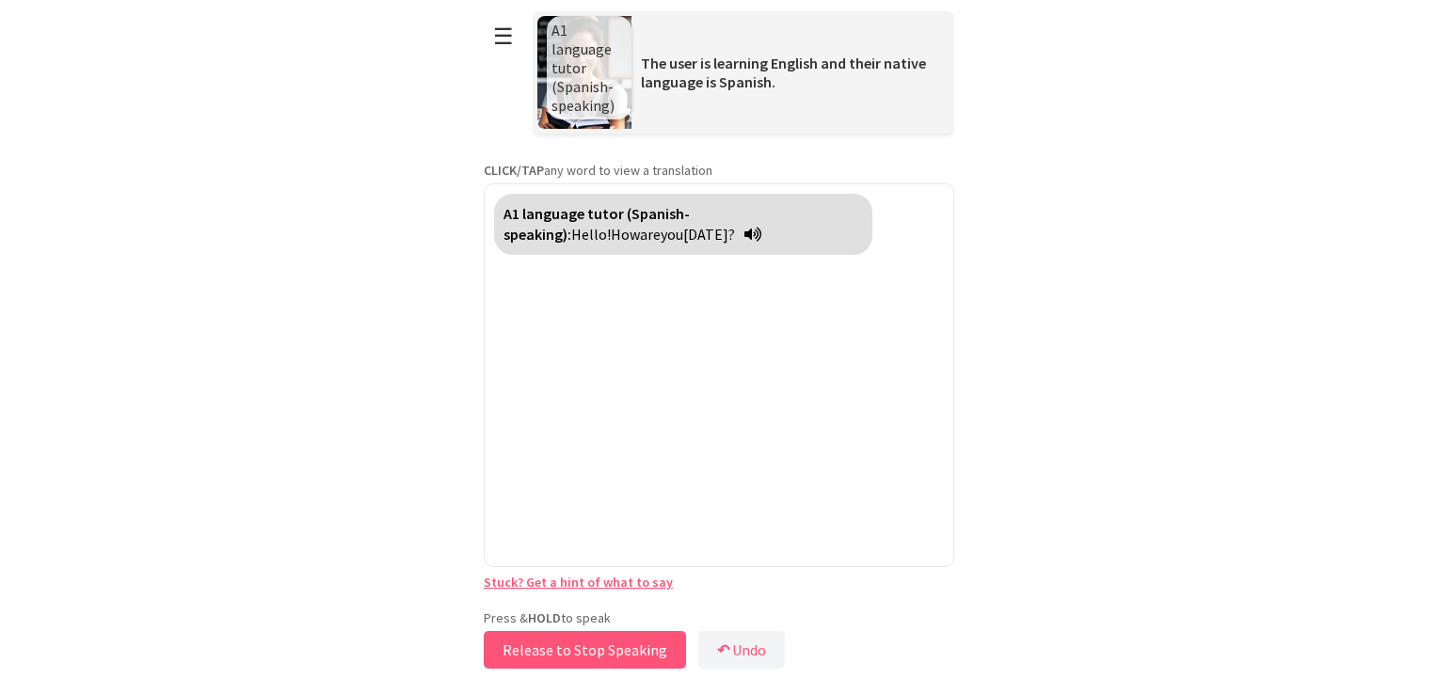
click at [601, 650] on button "Release to Stop Speaking" at bounding box center [585, 650] width 202 height 38
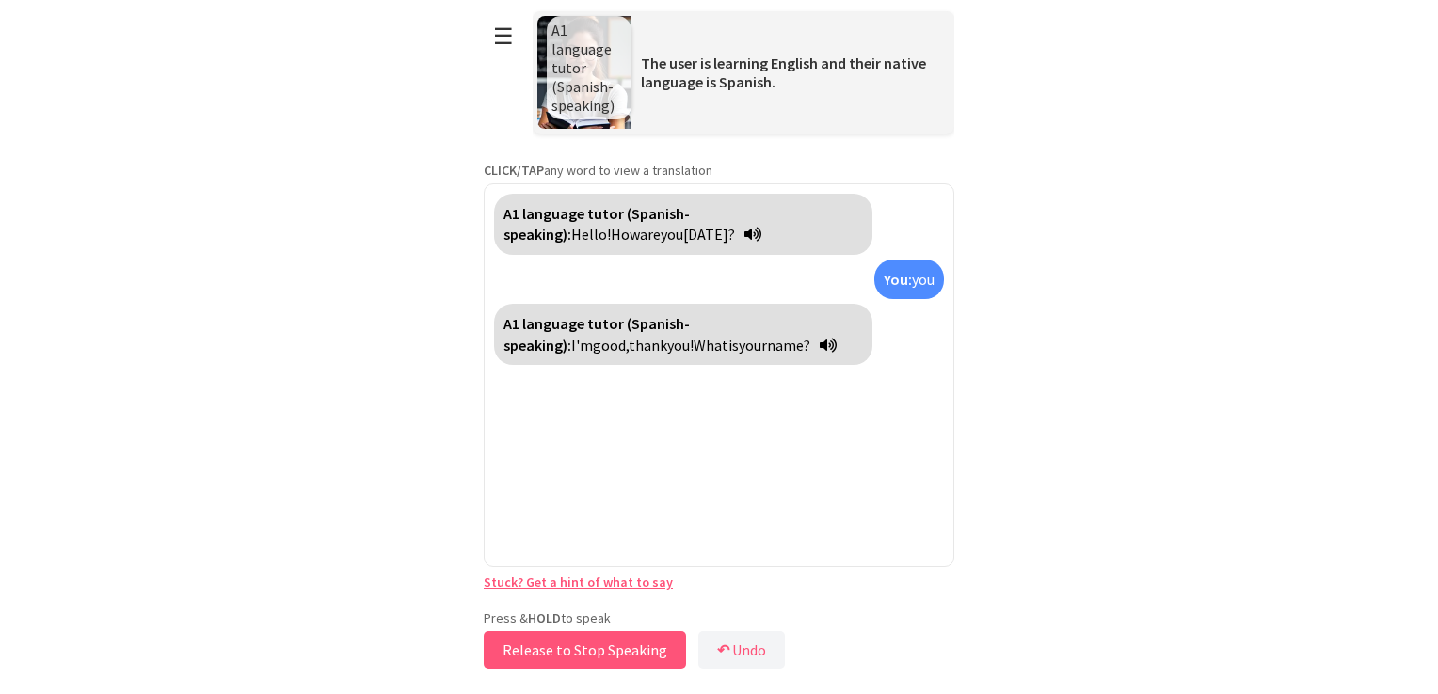
click at [600, 650] on button "Release to Stop Speaking" at bounding box center [585, 650] width 202 height 38
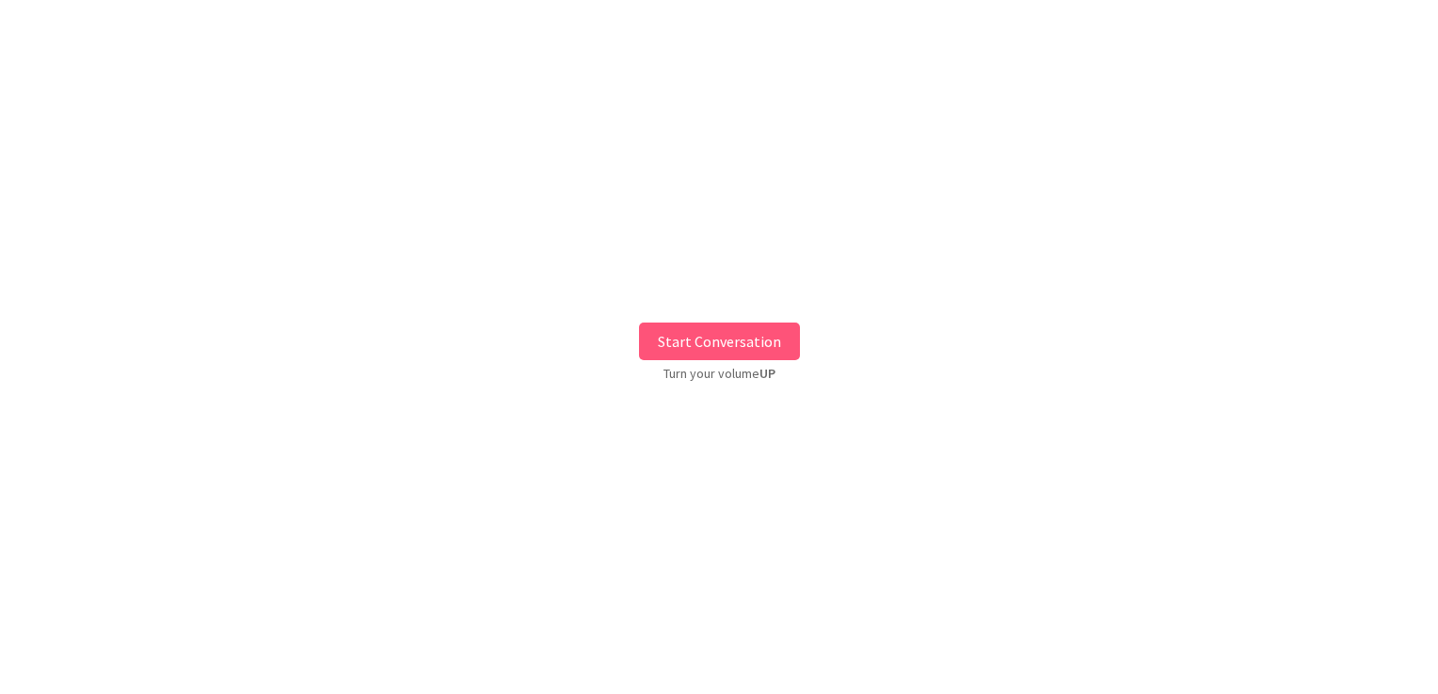
click at [738, 341] on button "Start Conversation" at bounding box center [719, 342] width 161 height 38
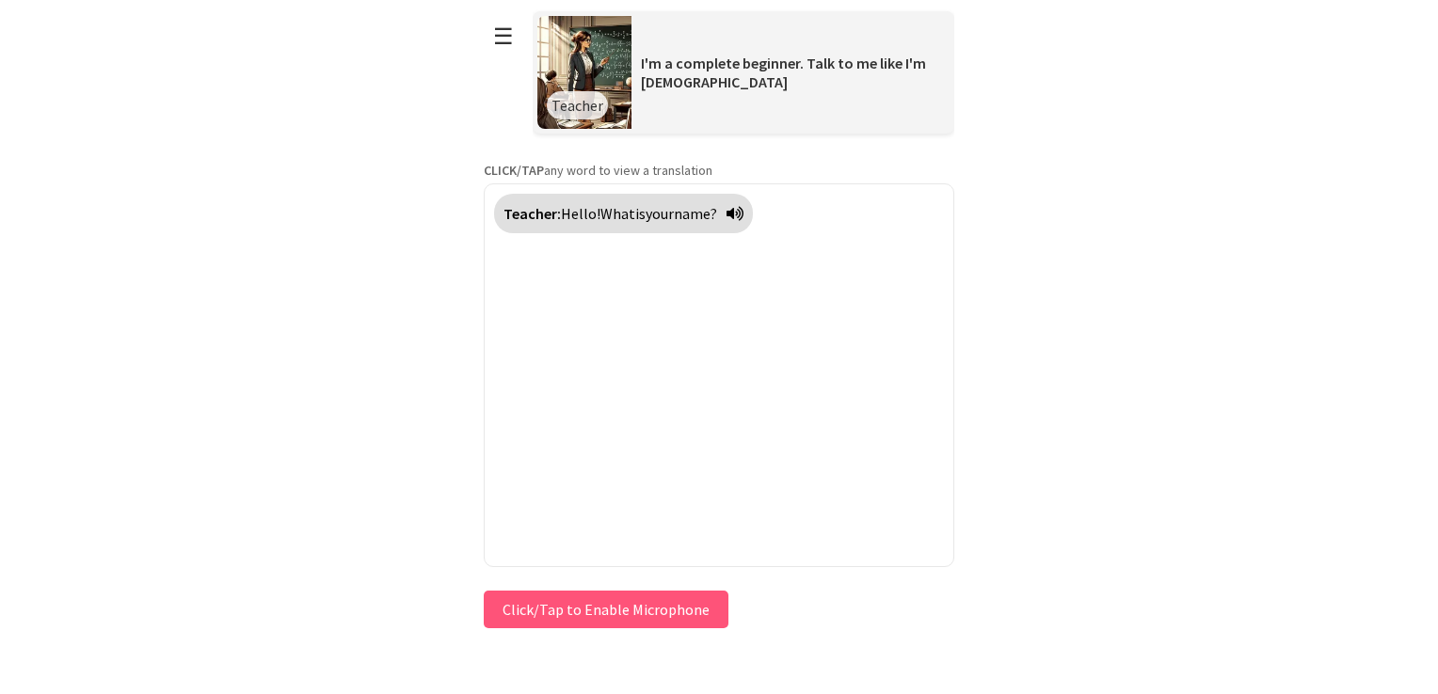
click at [738, 341] on div "Teacher: Hello! What is your name?" at bounding box center [719, 375] width 470 height 384
click at [663, 604] on button "Click/Tap to Enable Microphone" at bounding box center [606, 610] width 245 height 38
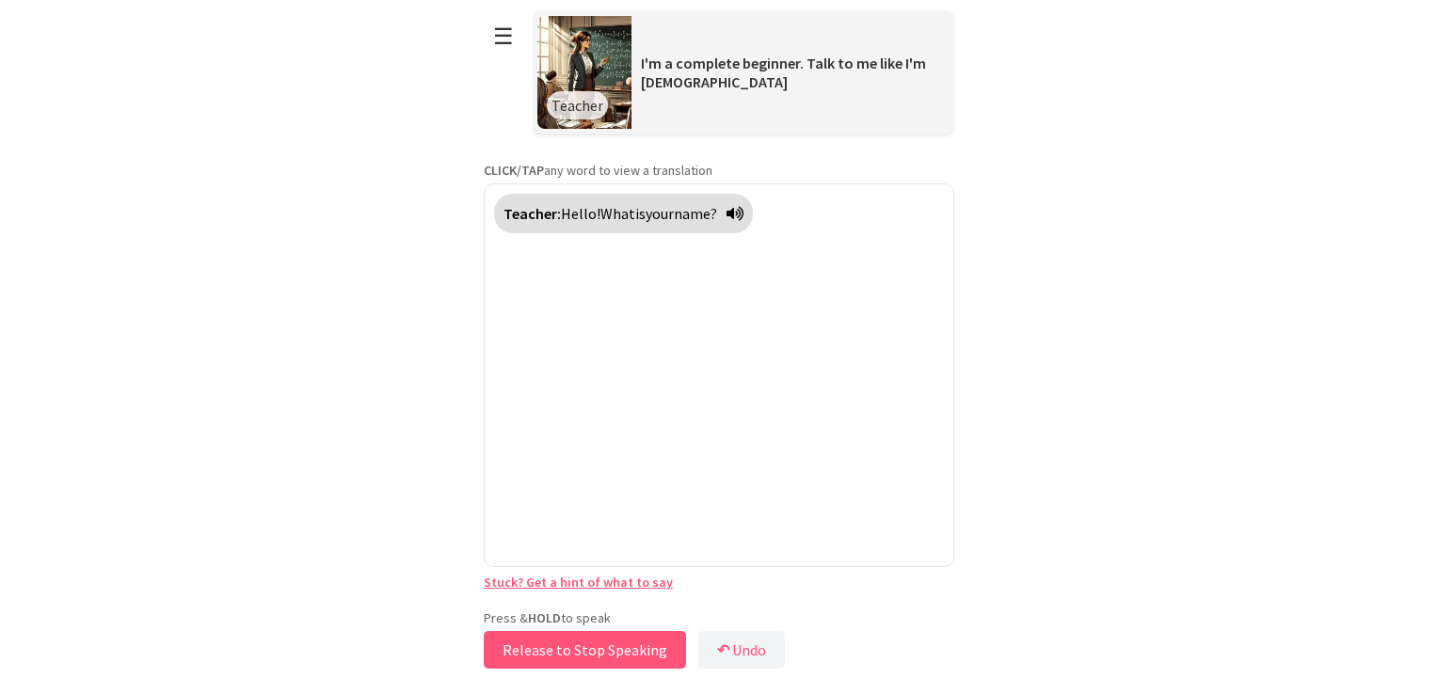
click at [623, 658] on button "Release to Stop Speaking" at bounding box center [585, 650] width 202 height 38
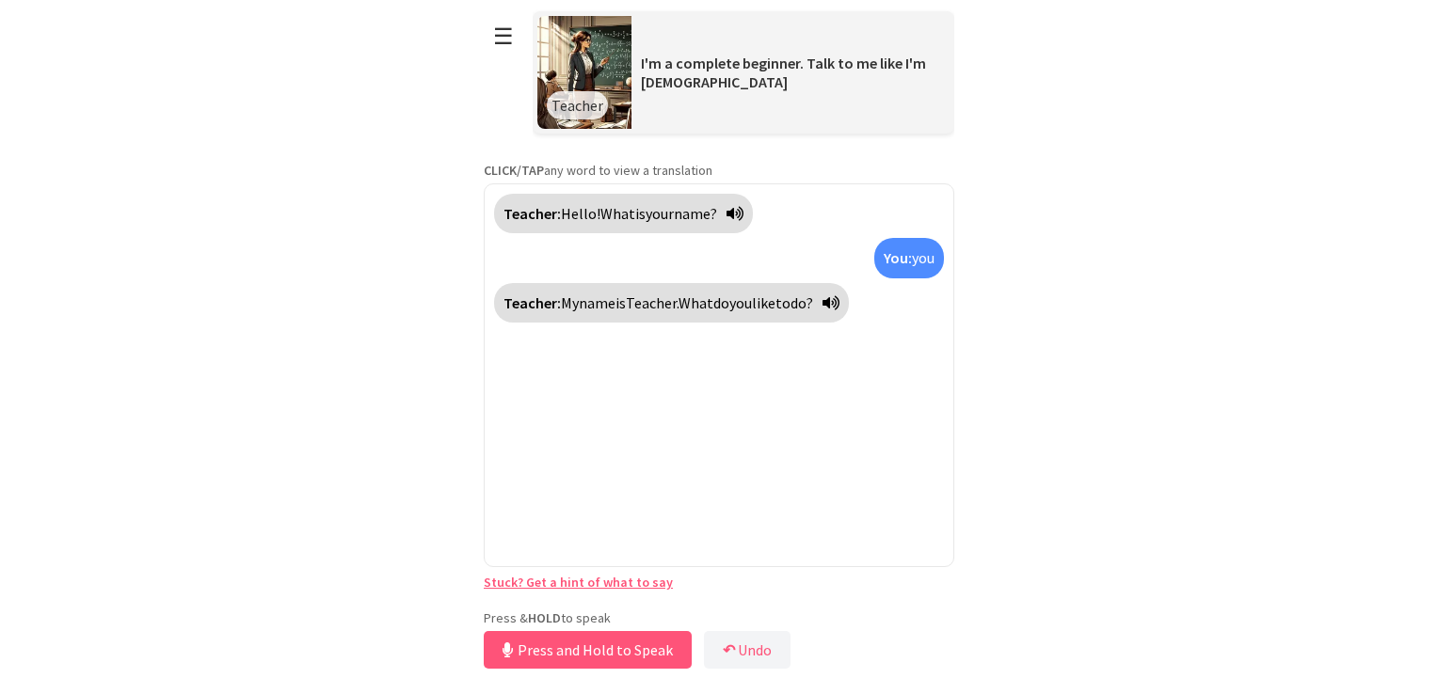
click at [610, 587] on link "Stuck? Get a hint of what to say" at bounding box center [578, 582] width 189 height 17
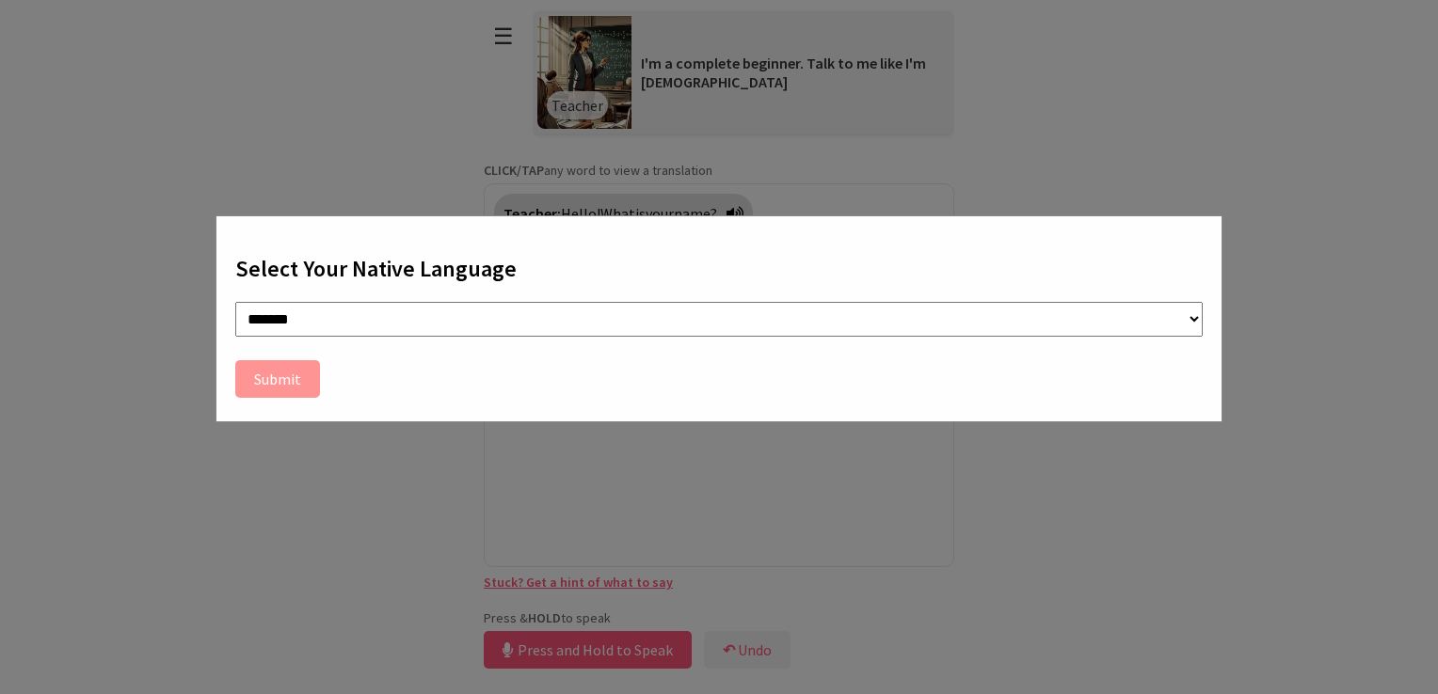
click at [789, 530] on div "**********" at bounding box center [719, 347] width 1438 height 694
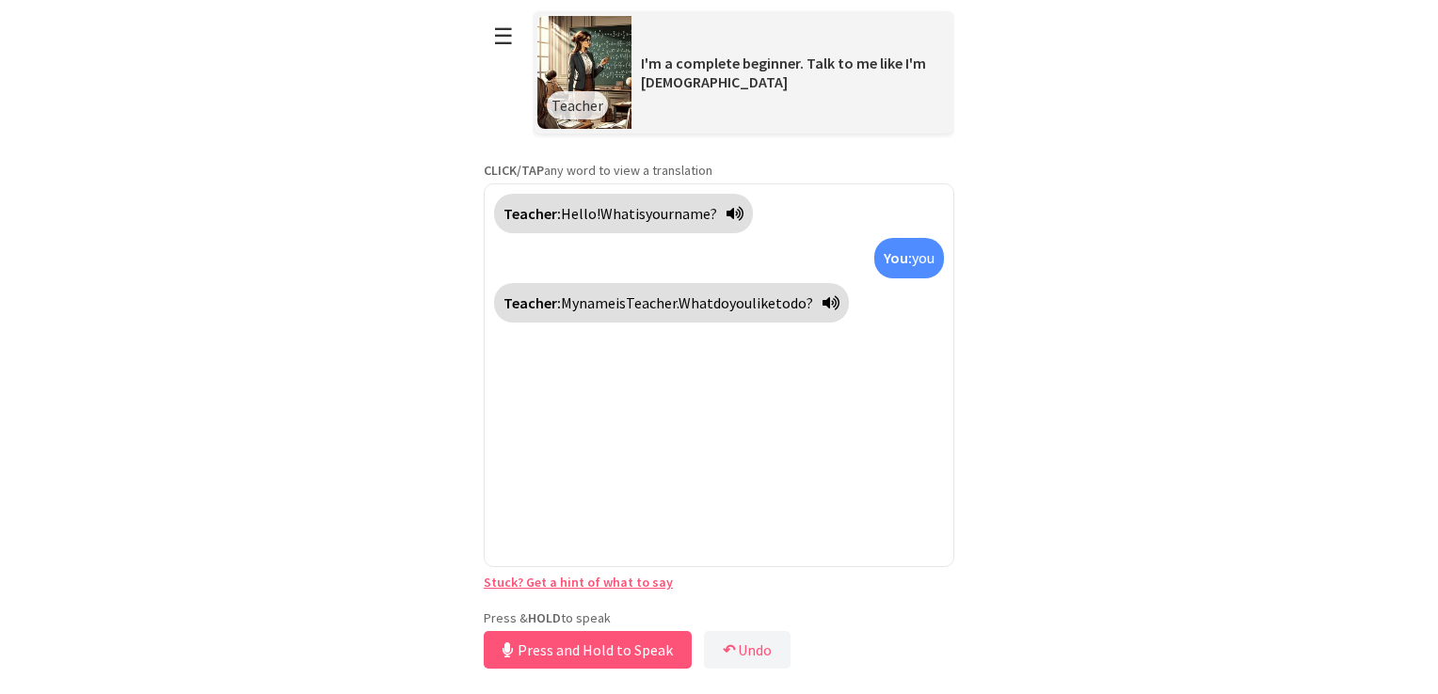
click at [630, 577] on link "Stuck? Get a hint of what to say" at bounding box center [578, 582] width 189 height 17
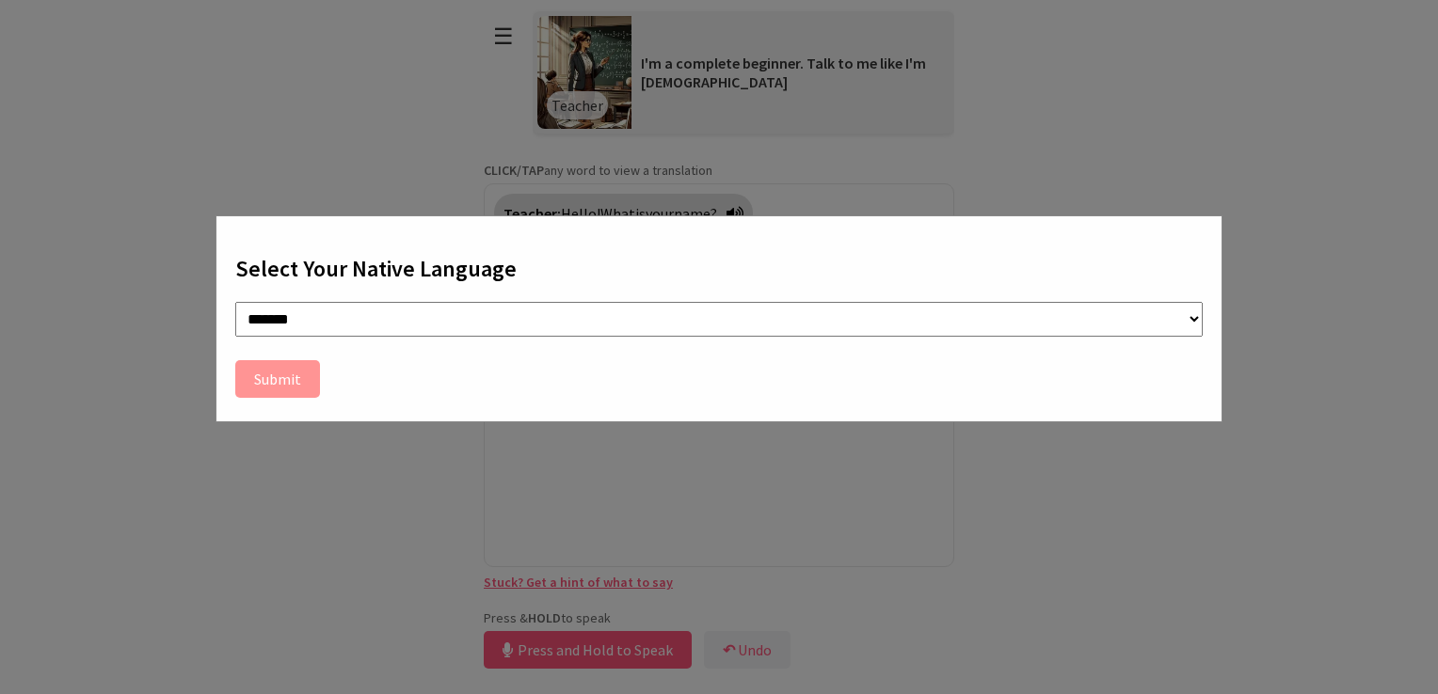
click at [1197, 317] on select "**********" at bounding box center [718, 319] width 967 height 35
click at [1053, 459] on div "**********" at bounding box center [719, 347] width 1438 height 694
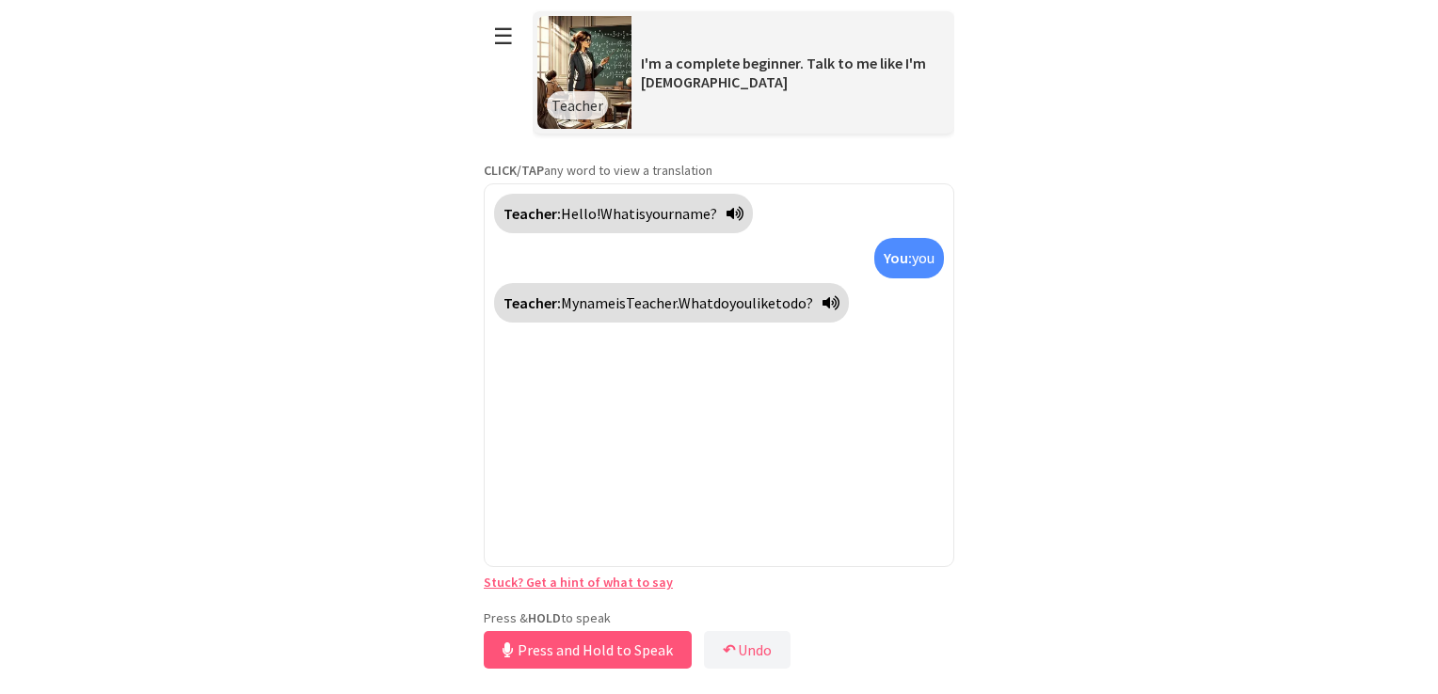
click at [617, 581] on link "Stuck? Get a hint of what to say" at bounding box center [578, 582] width 189 height 17
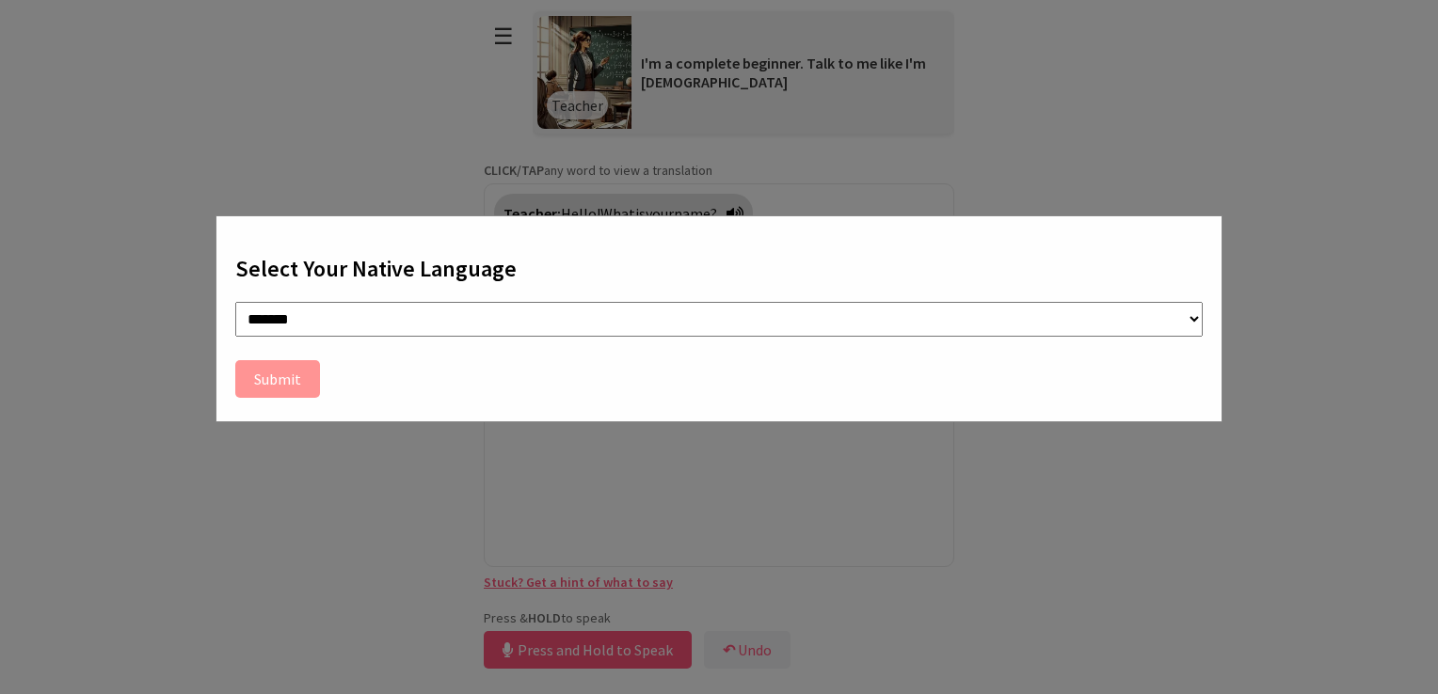
click at [640, 521] on div "**********" at bounding box center [719, 347] width 1438 height 694
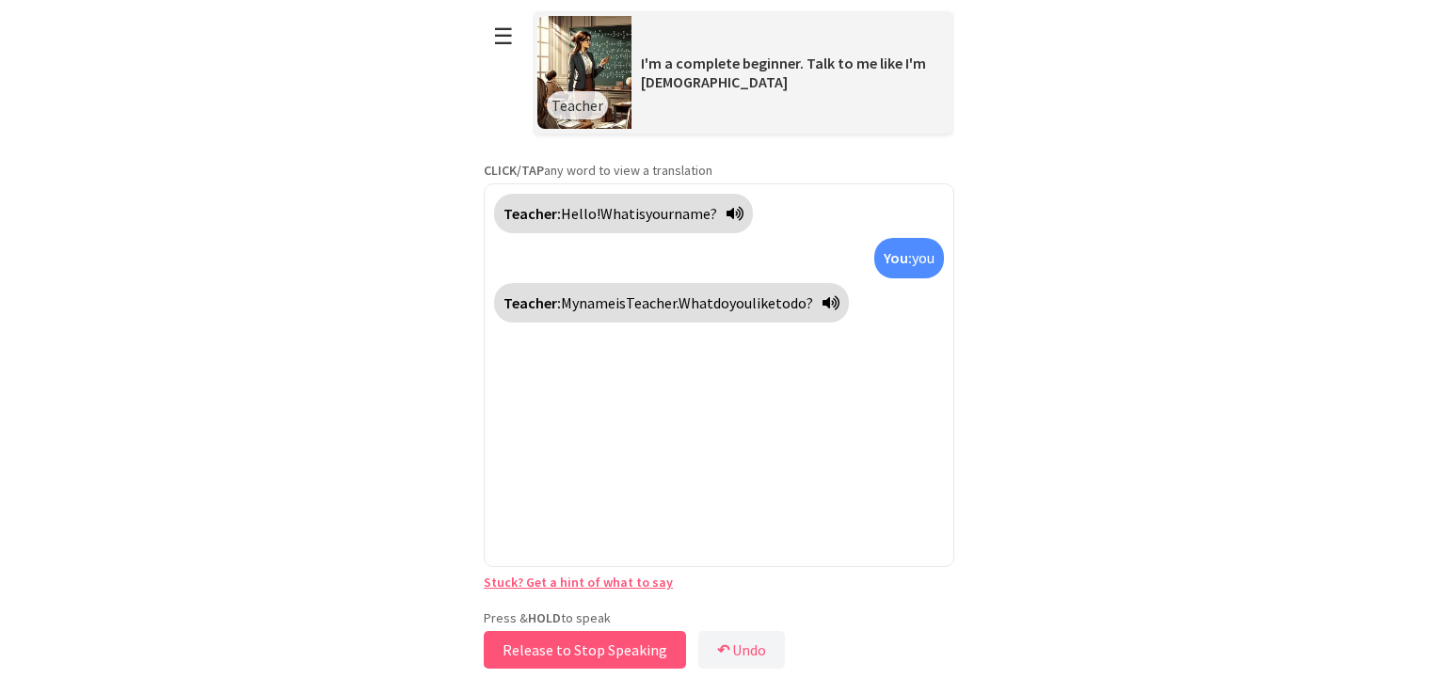
click at [578, 638] on button "Release to Stop Speaking" at bounding box center [585, 650] width 202 height 38
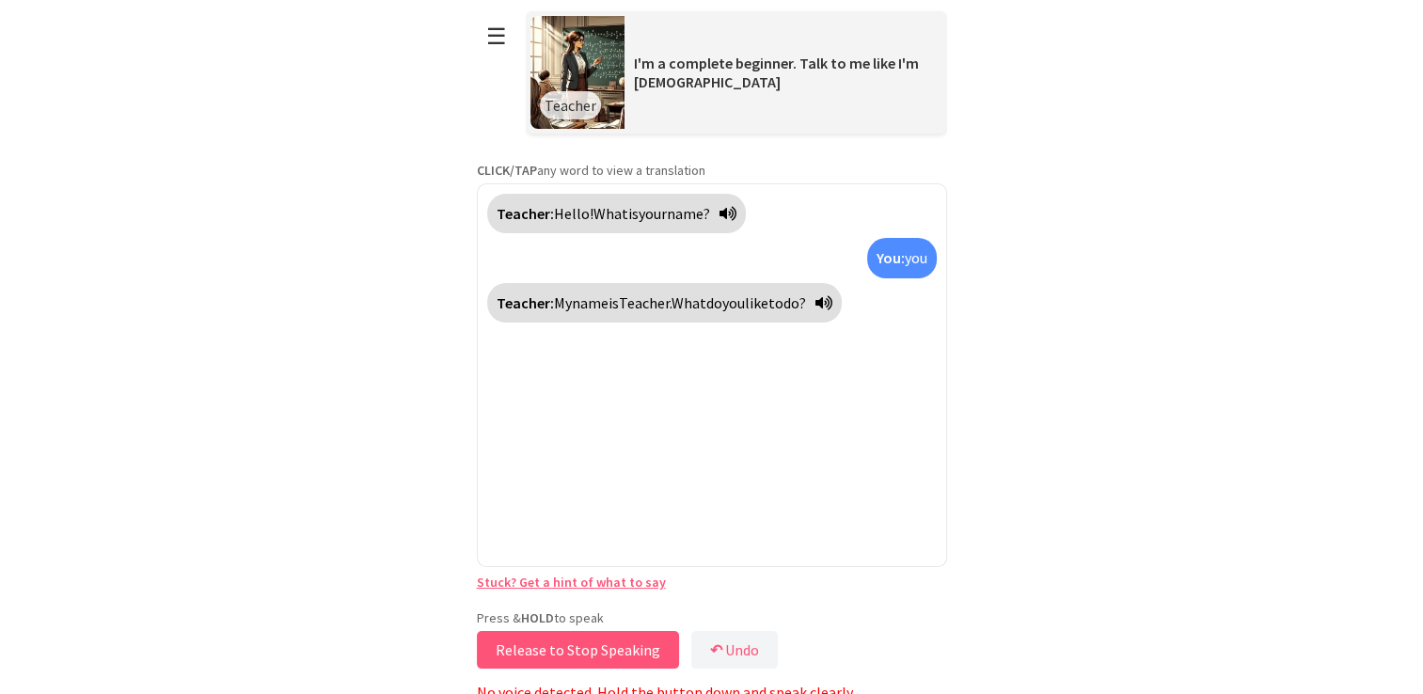
click at [576, 651] on button "Release to Stop Speaking" at bounding box center [578, 650] width 202 height 38
click at [577, 650] on button "Release to Stop Speaking" at bounding box center [578, 650] width 202 height 38
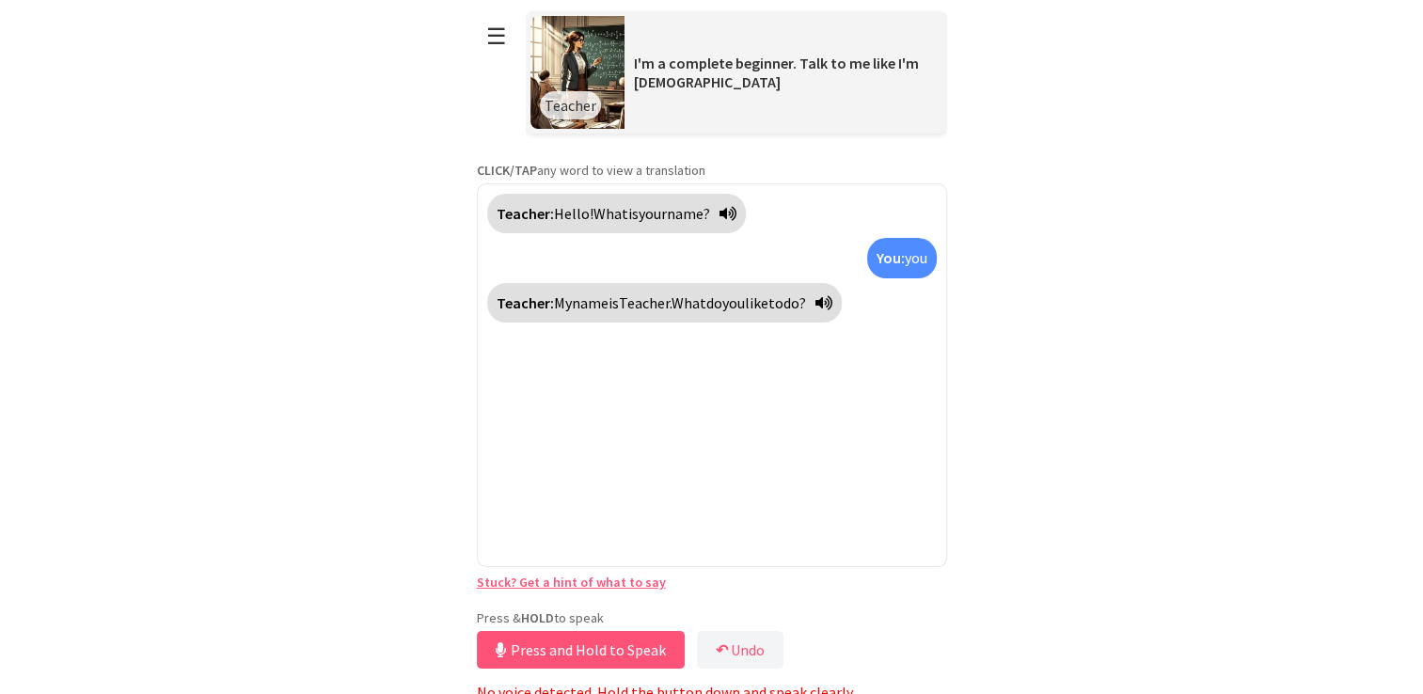
scroll to position [8, 0]
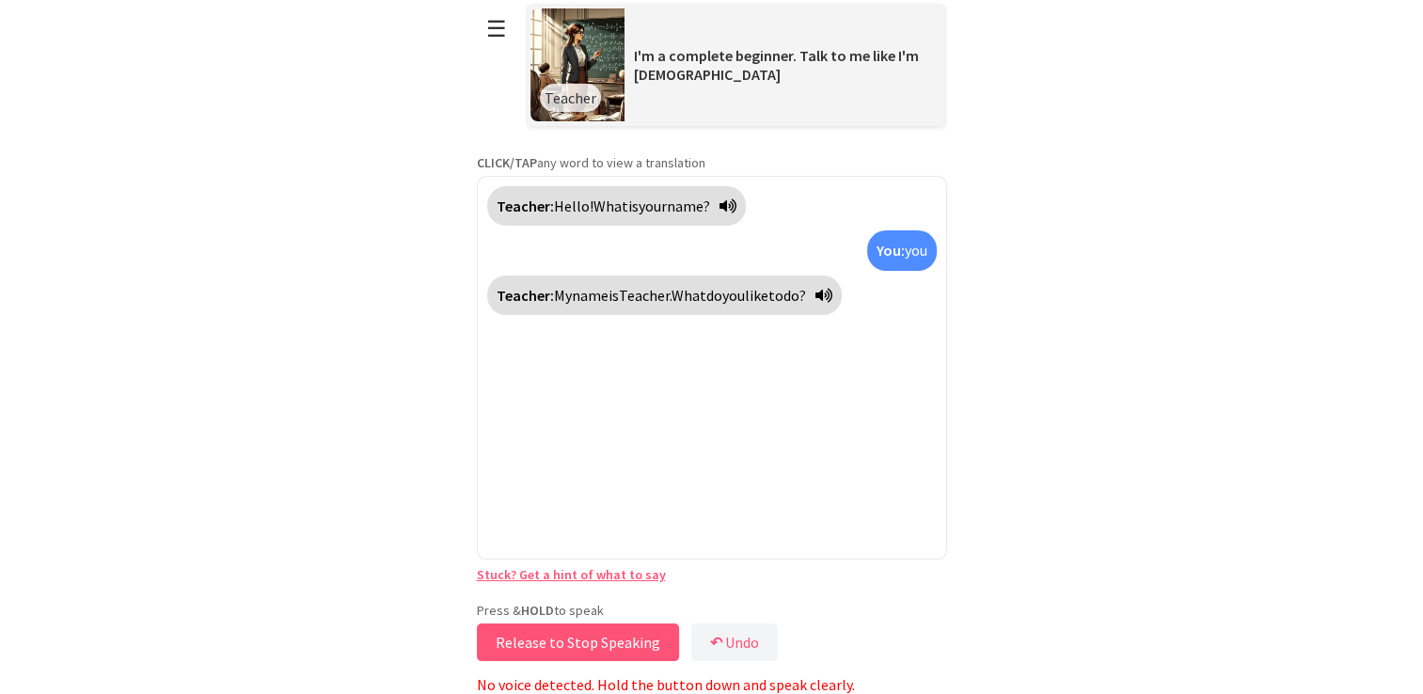
click at [527, 627] on button "Release to Stop Speaking" at bounding box center [578, 643] width 202 height 38
click at [525, 634] on button "Release to Stop Speaking" at bounding box center [578, 643] width 202 height 38
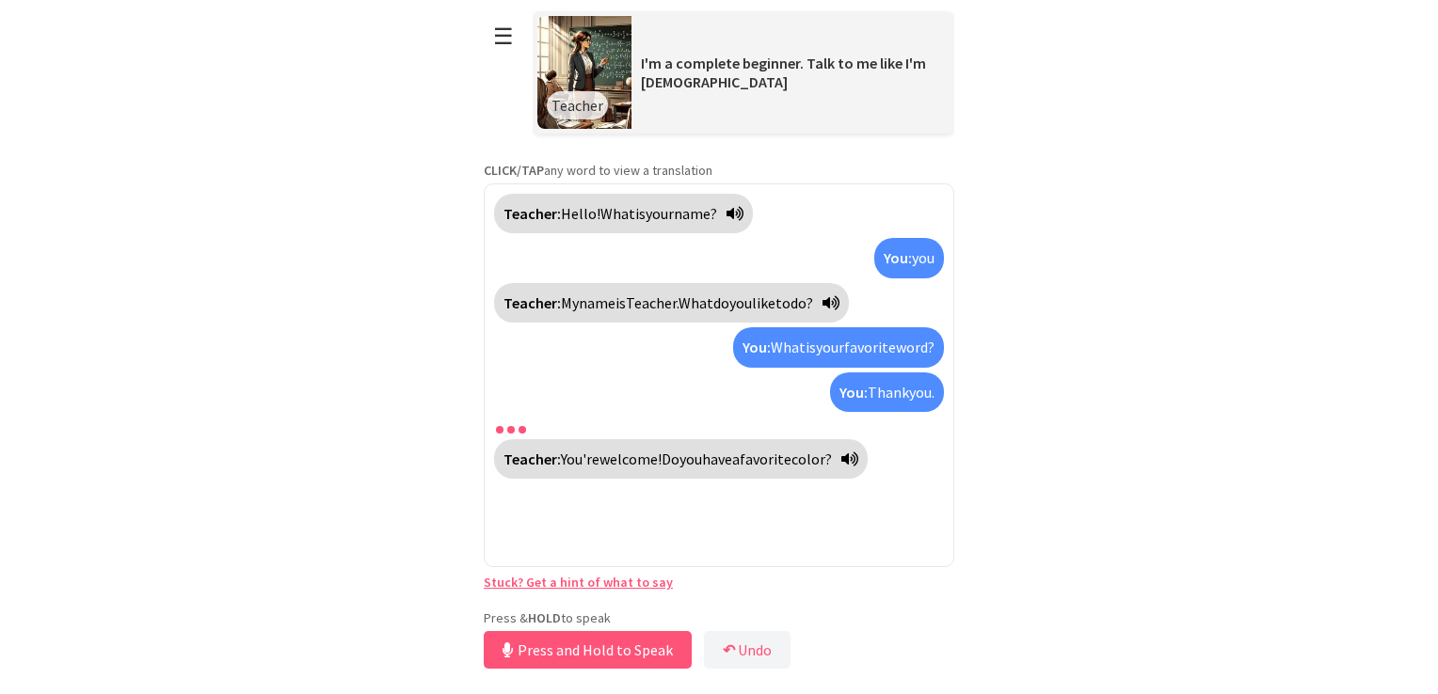
scroll to position [1, 0]
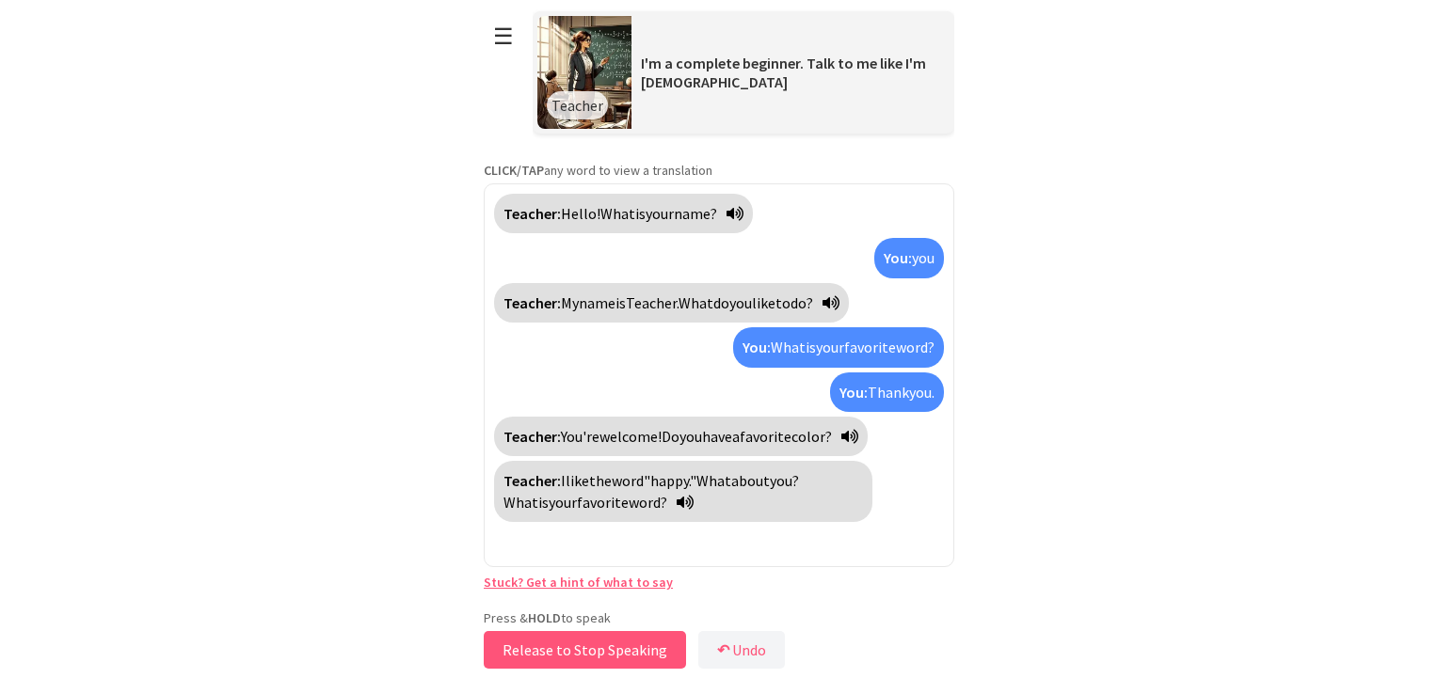
click at [525, 645] on button "Release to Stop Speaking" at bounding box center [585, 650] width 202 height 38
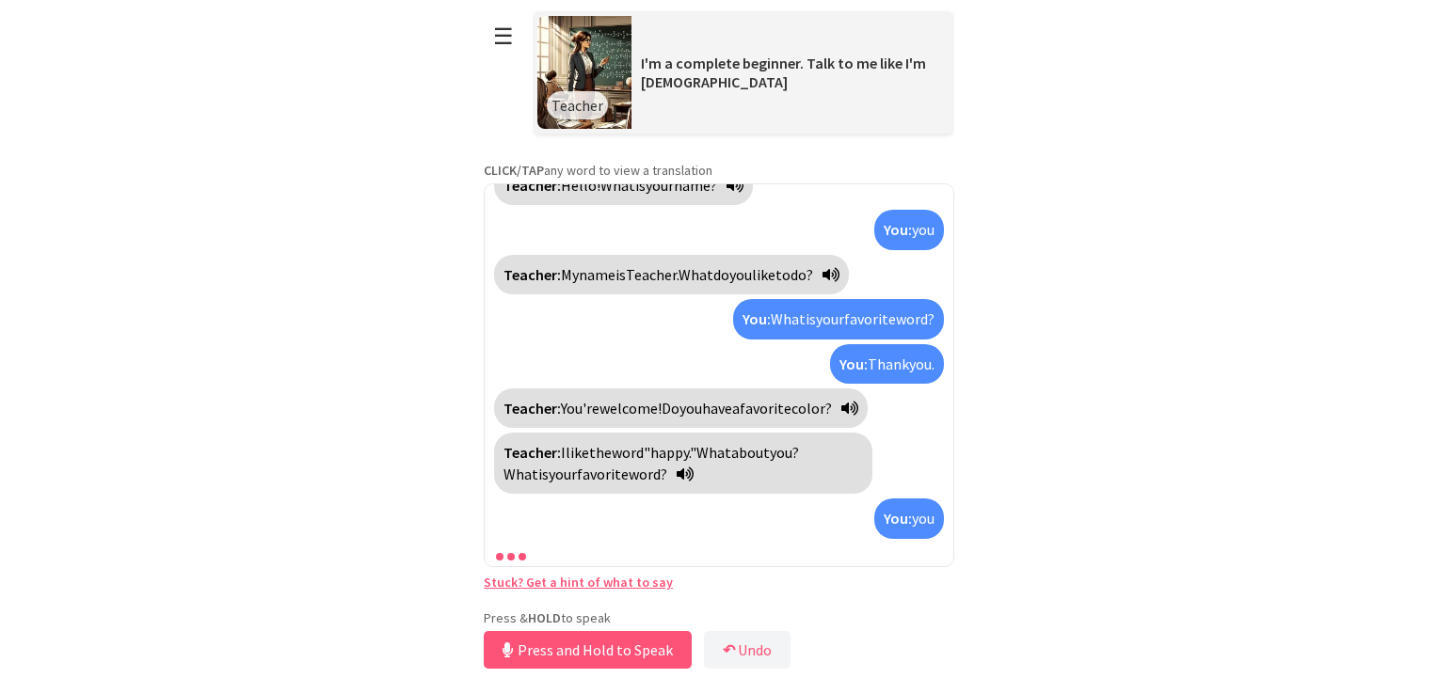
scroll to position [112, 0]
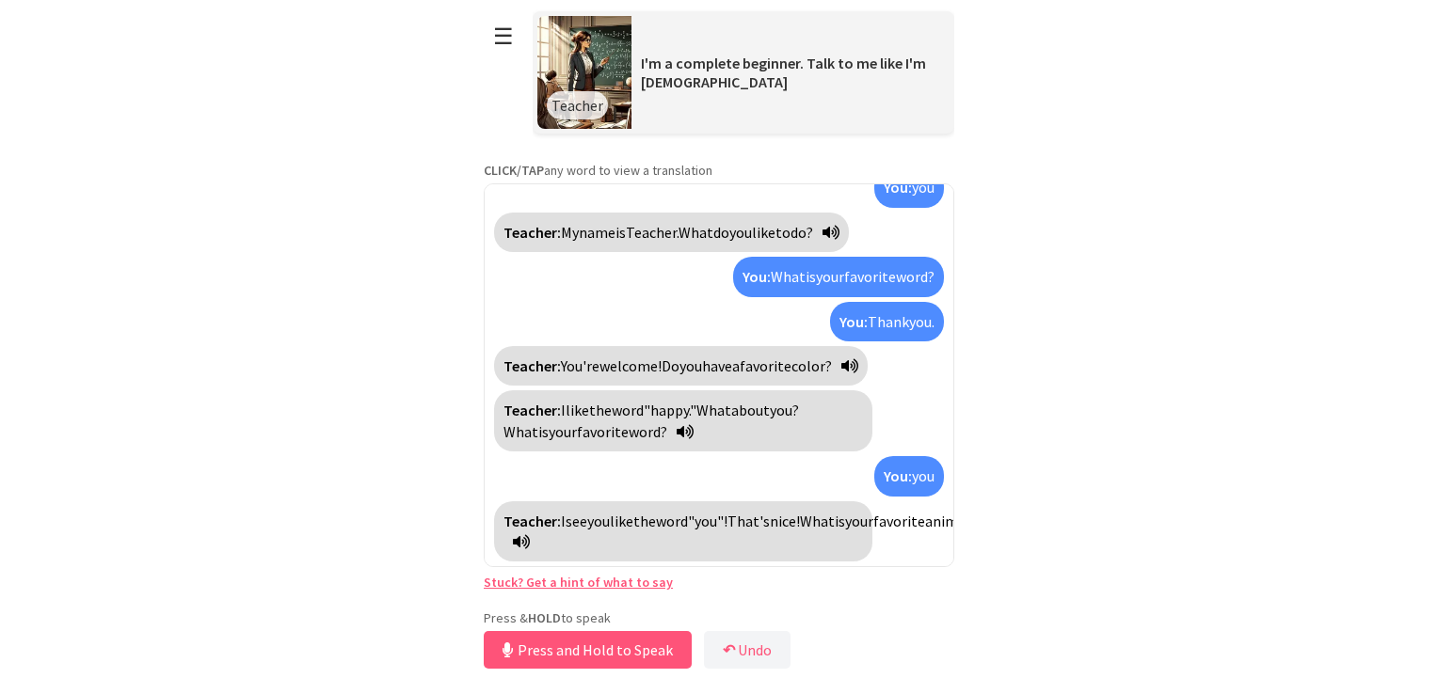
click at [525, 645] on button "Press and Hold to Speak" at bounding box center [588, 650] width 208 height 38
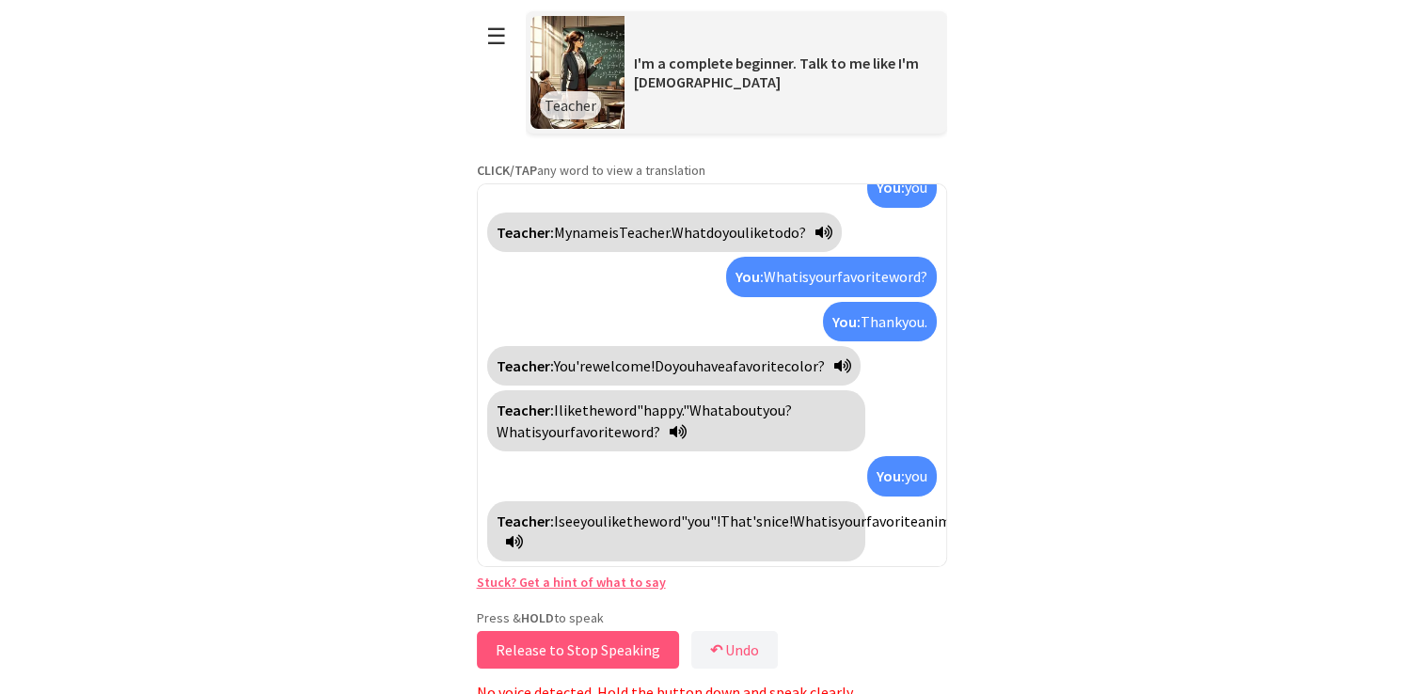
click at [525, 645] on button "Release to Stop Speaking" at bounding box center [578, 650] width 202 height 38
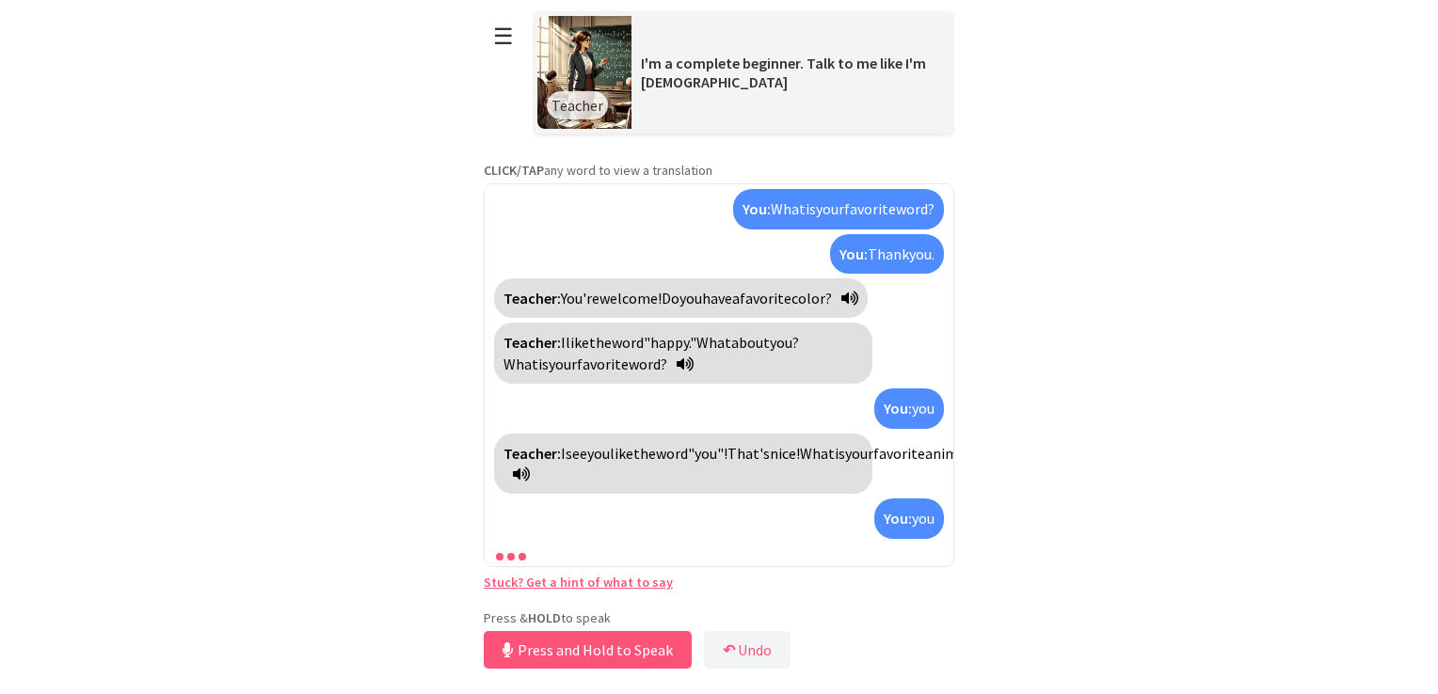
scroll to position [222, 0]
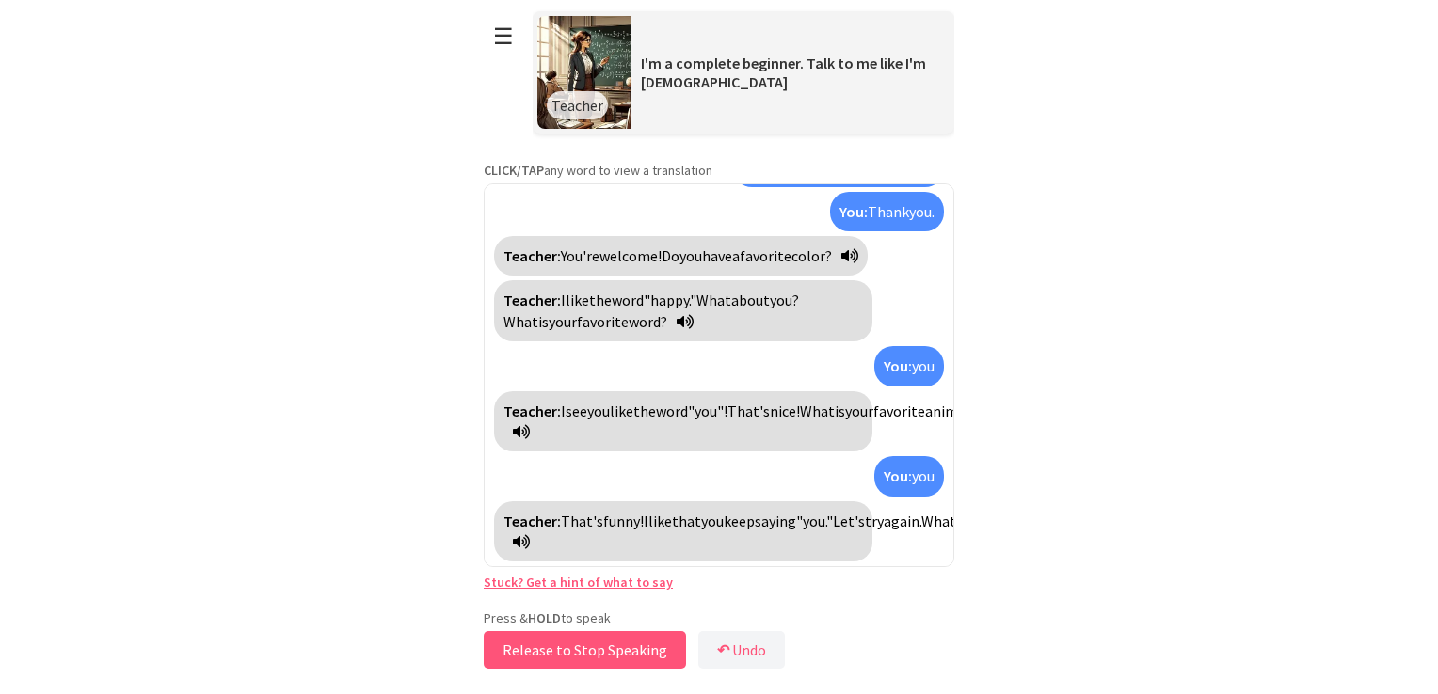
click at [525, 645] on button "Release to Stop Speaking" at bounding box center [585, 650] width 202 height 38
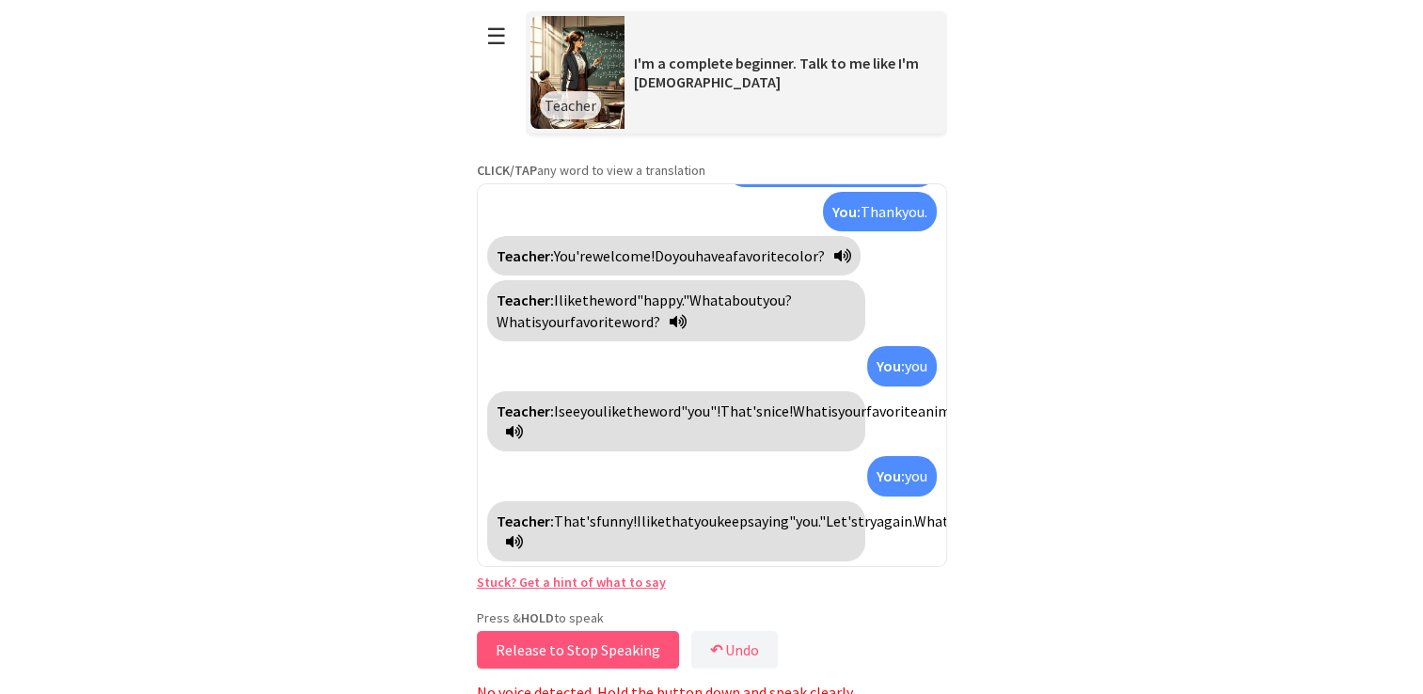
click at [525, 645] on button "Release to Stop Speaking" at bounding box center [578, 650] width 202 height 38
click at [525, 645] on button "Press and Hold to Speak" at bounding box center [581, 650] width 208 height 38
click at [525, 645] on button "Release to Stop Speaking" at bounding box center [578, 650] width 202 height 38
click at [527, 644] on button "Press and Hold to Speak" at bounding box center [581, 650] width 208 height 38
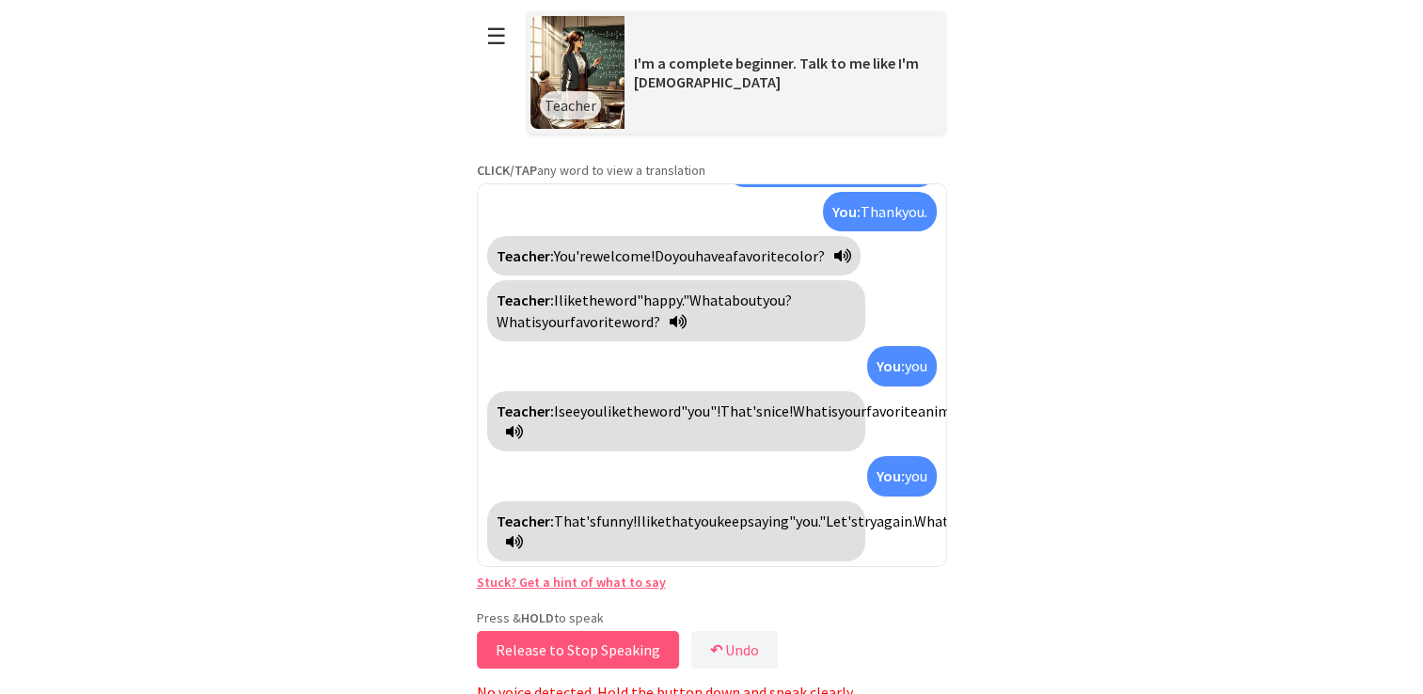
click at [527, 644] on button "Release to Stop Speaking" at bounding box center [578, 650] width 202 height 38
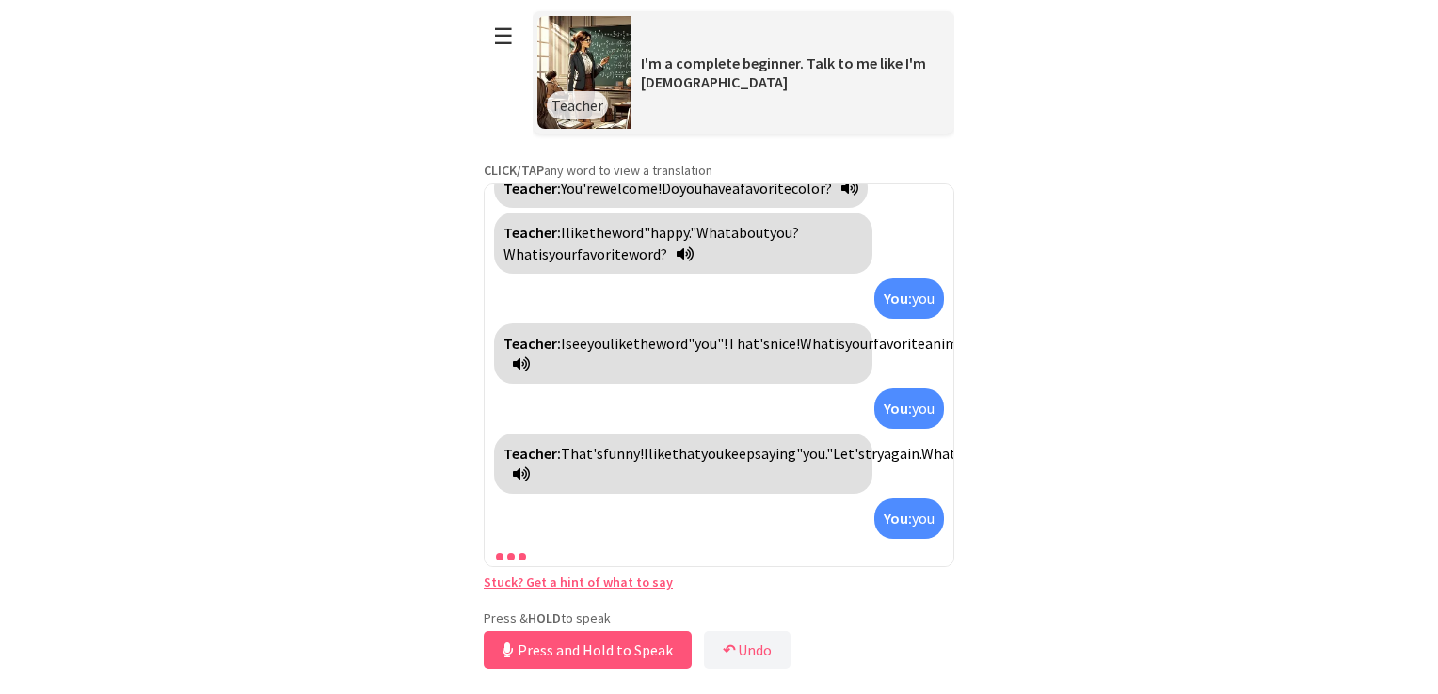
scroll to position [354, 0]
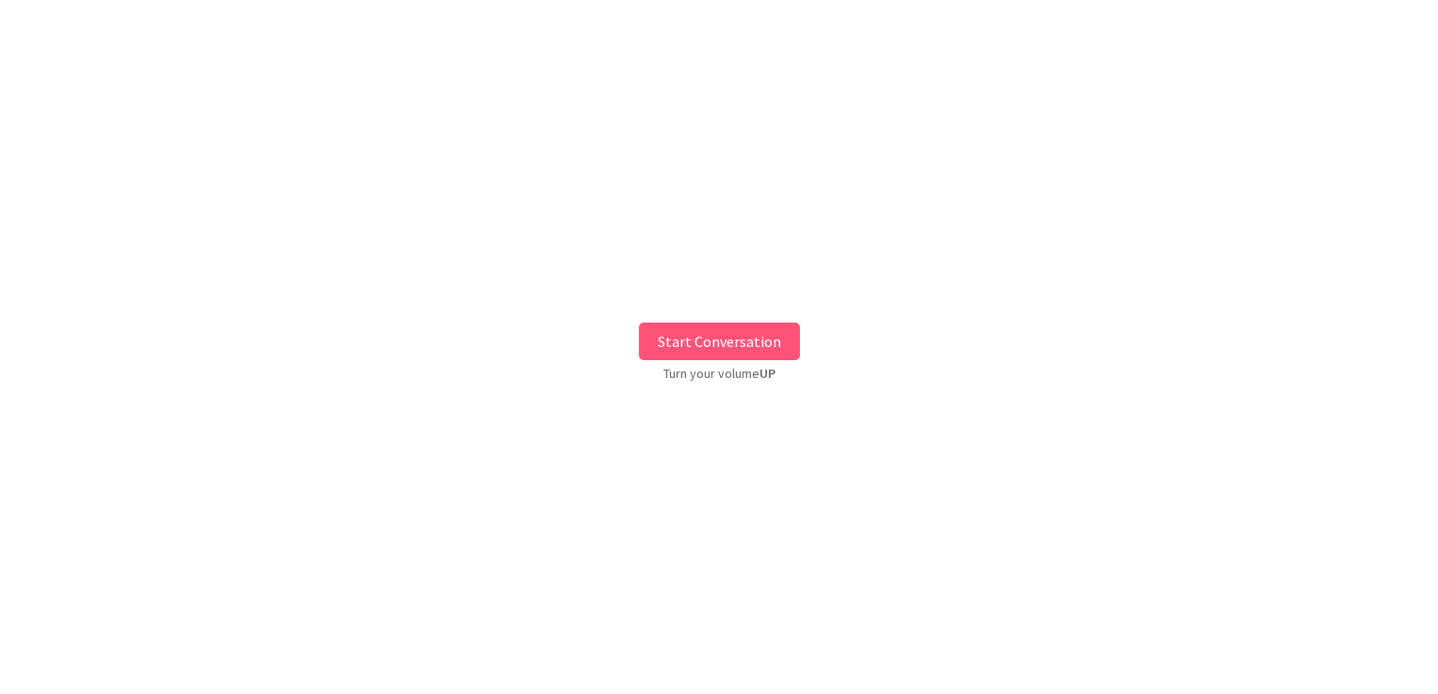
click at [655, 337] on button "Start Conversation" at bounding box center [719, 342] width 161 height 38
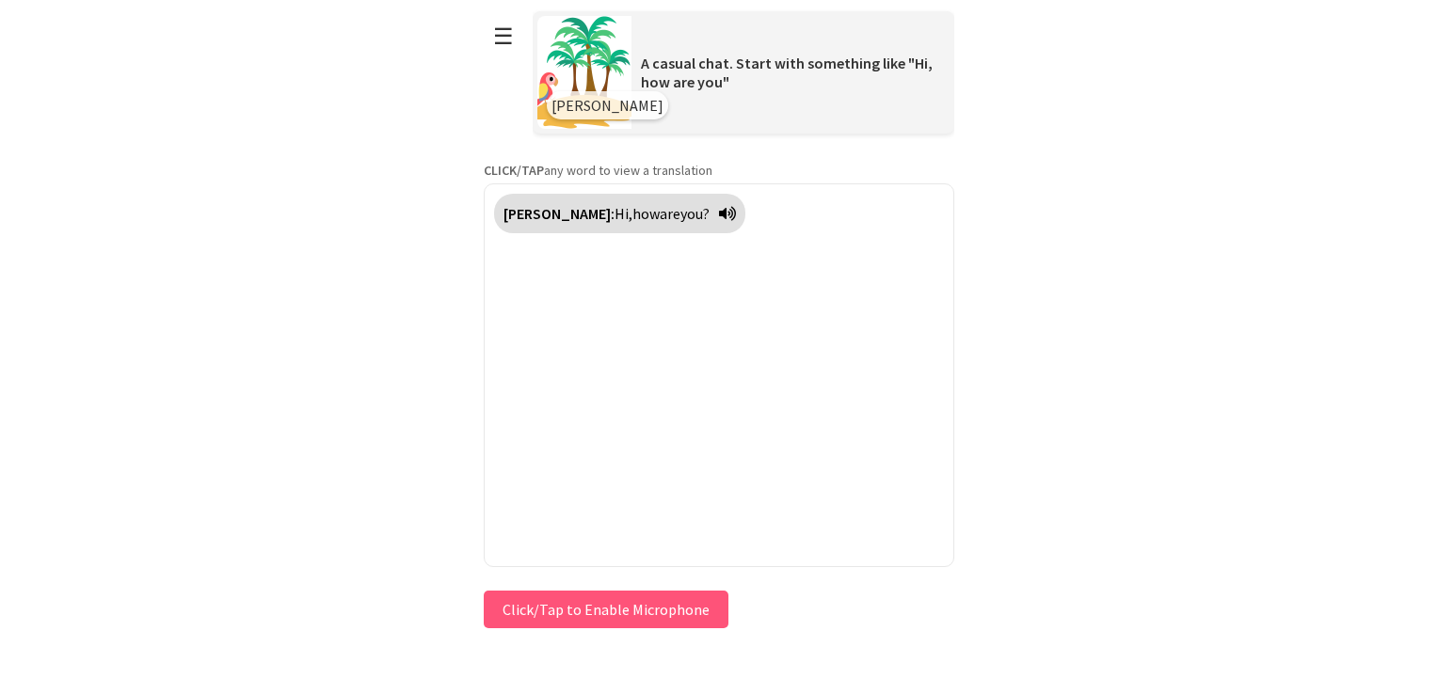
click at [676, 606] on button "Click/Tap to Enable Microphone" at bounding box center [606, 610] width 245 height 38
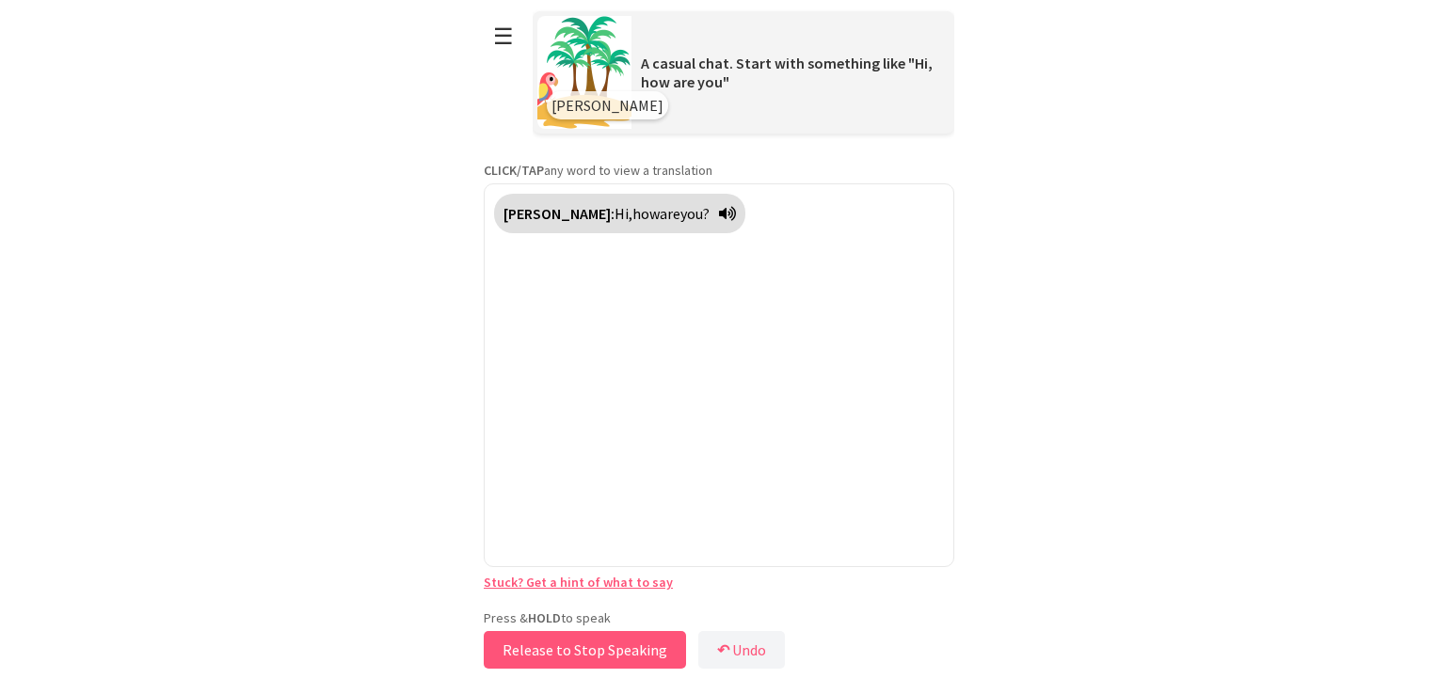
click at [660, 644] on button "Release to Stop Speaking" at bounding box center [585, 650] width 202 height 38
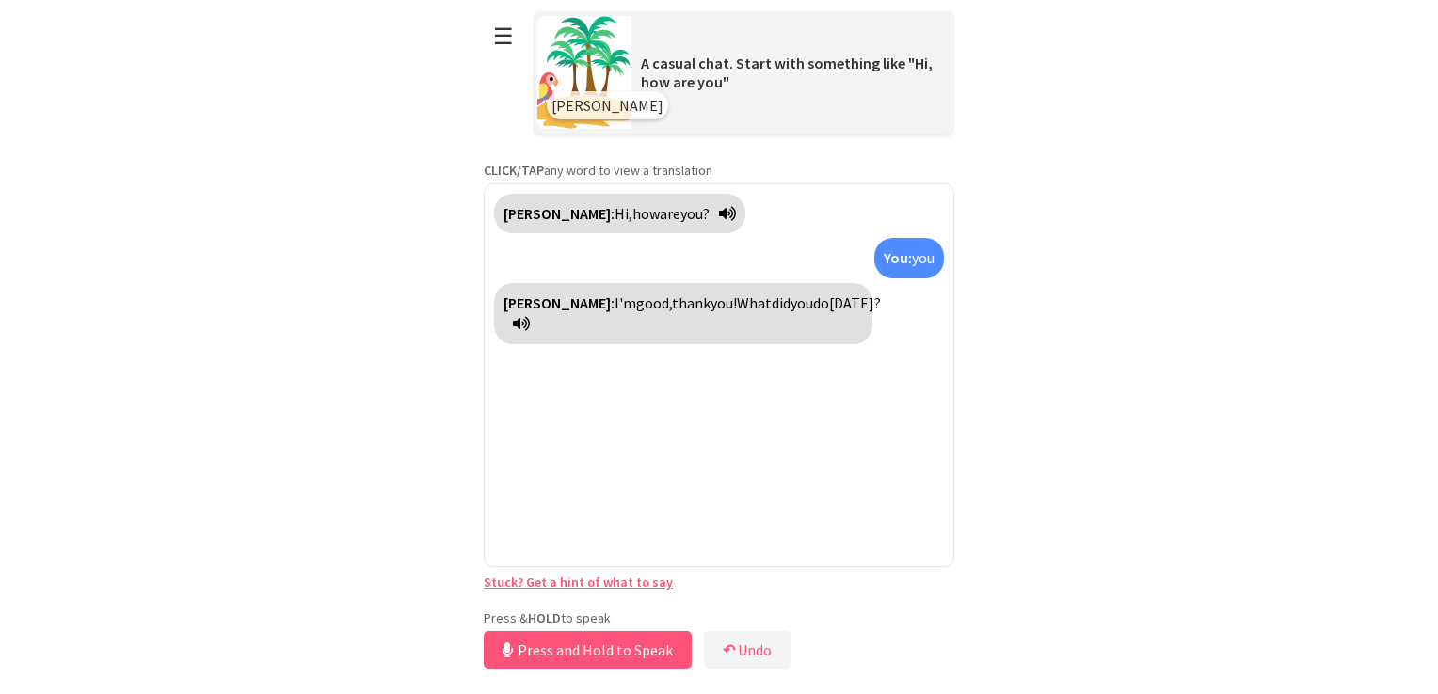
click at [660, 644] on button "Press and Hold to Speak" at bounding box center [588, 650] width 208 height 38
